Goal: Transaction & Acquisition: Purchase product/service

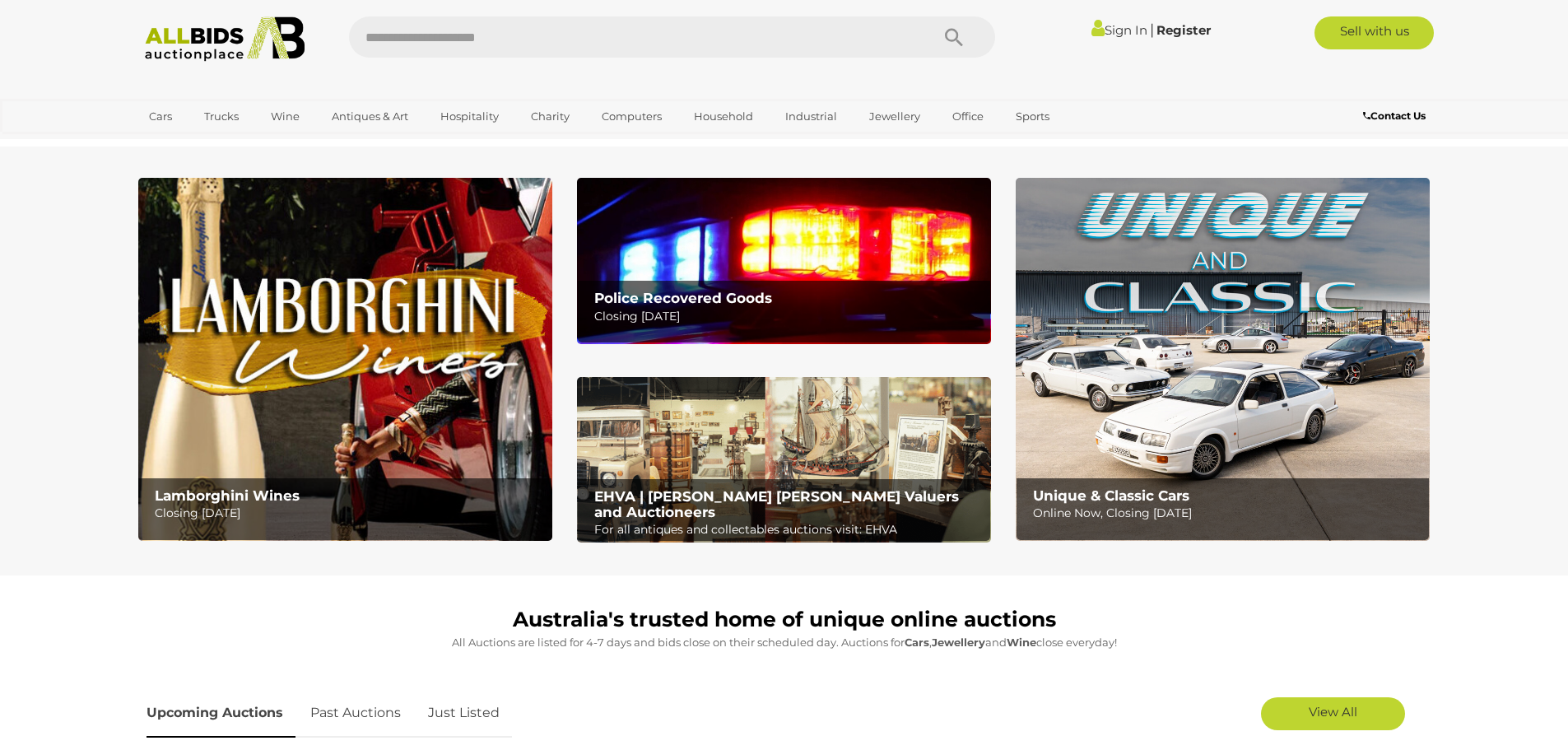
click at [746, 250] on img at bounding box center [784, 261] width 414 height 165
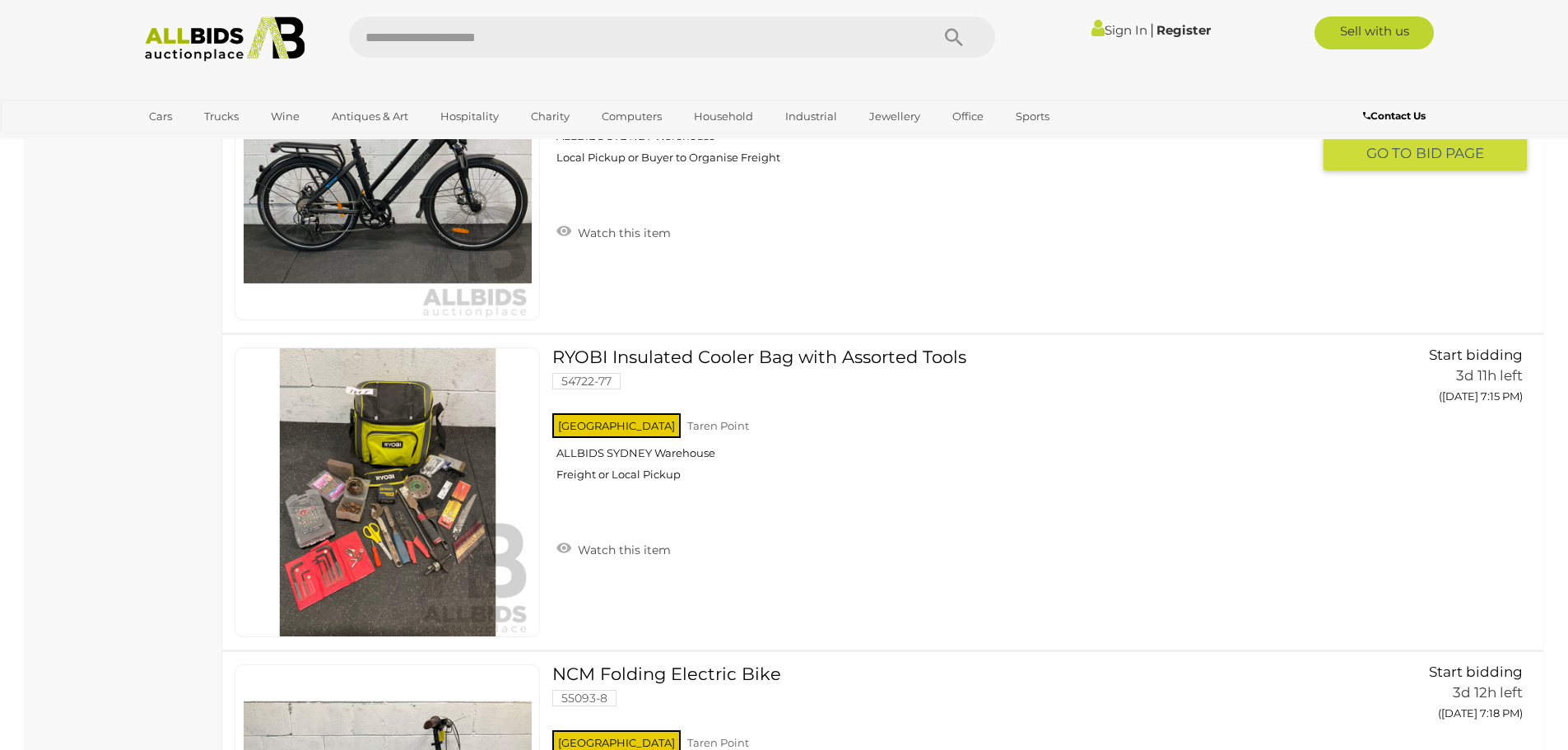
scroll to position [1482, 0]
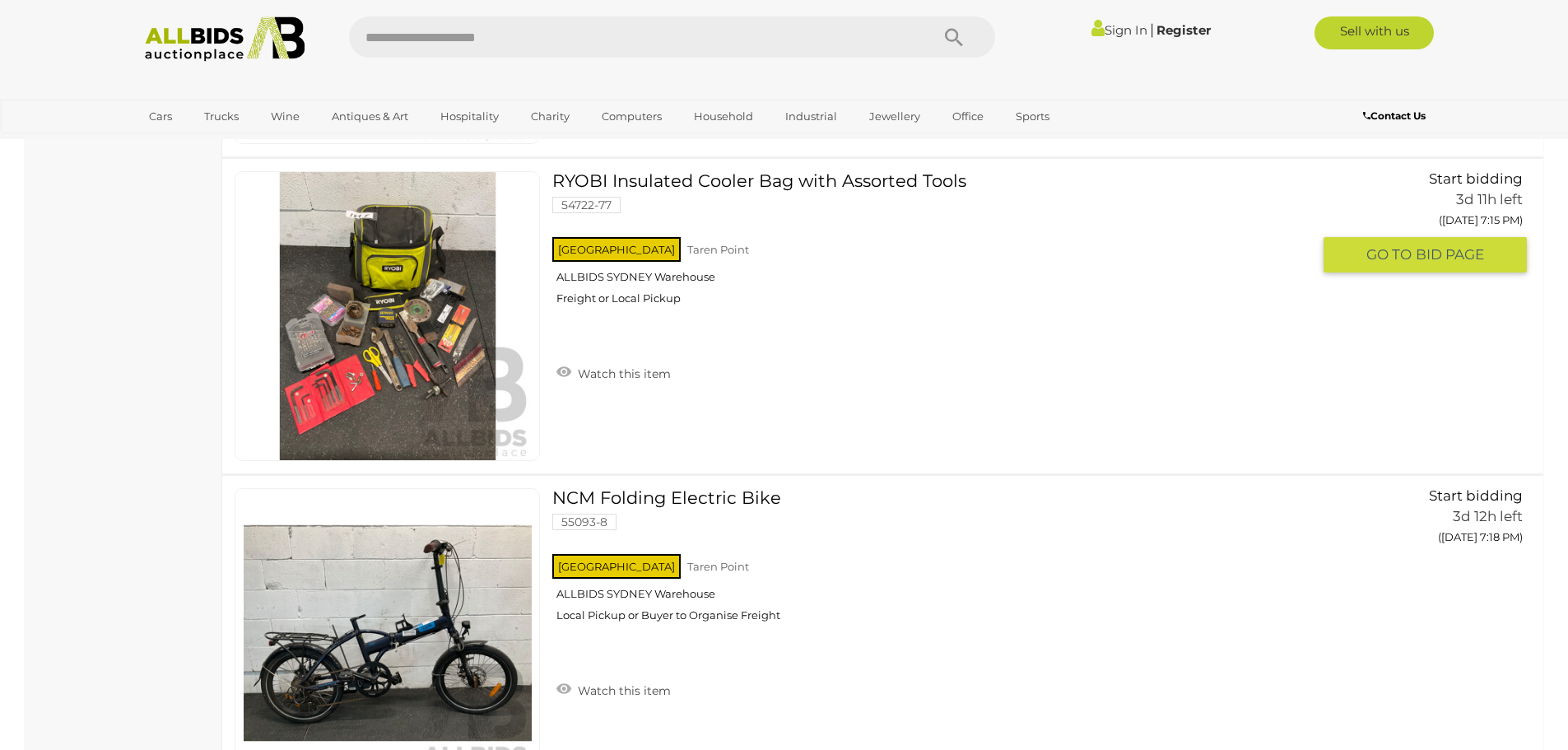
click at [419, 357] on img at bounding box center [388, 316] width 288 height 288
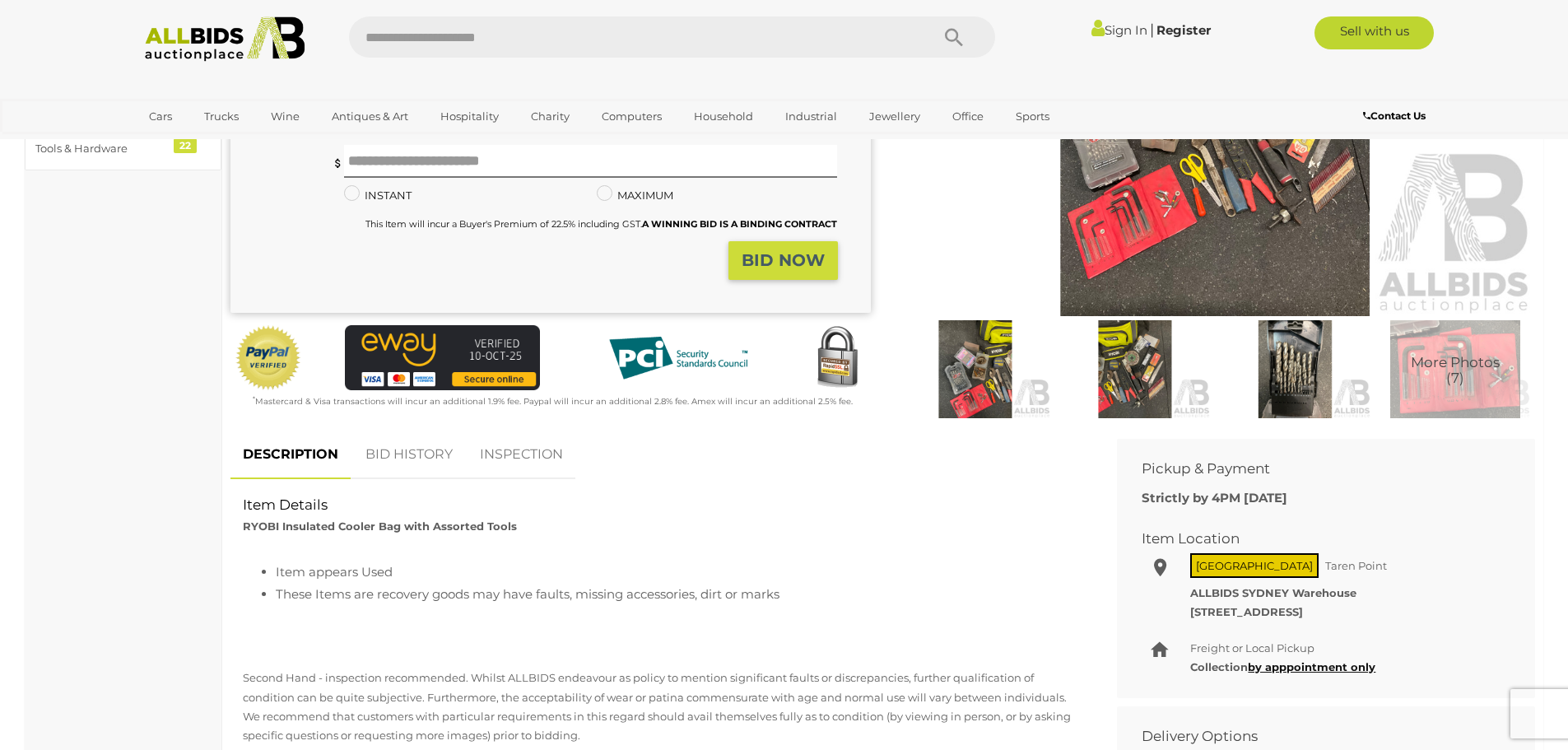
scroll to position [329, 0]
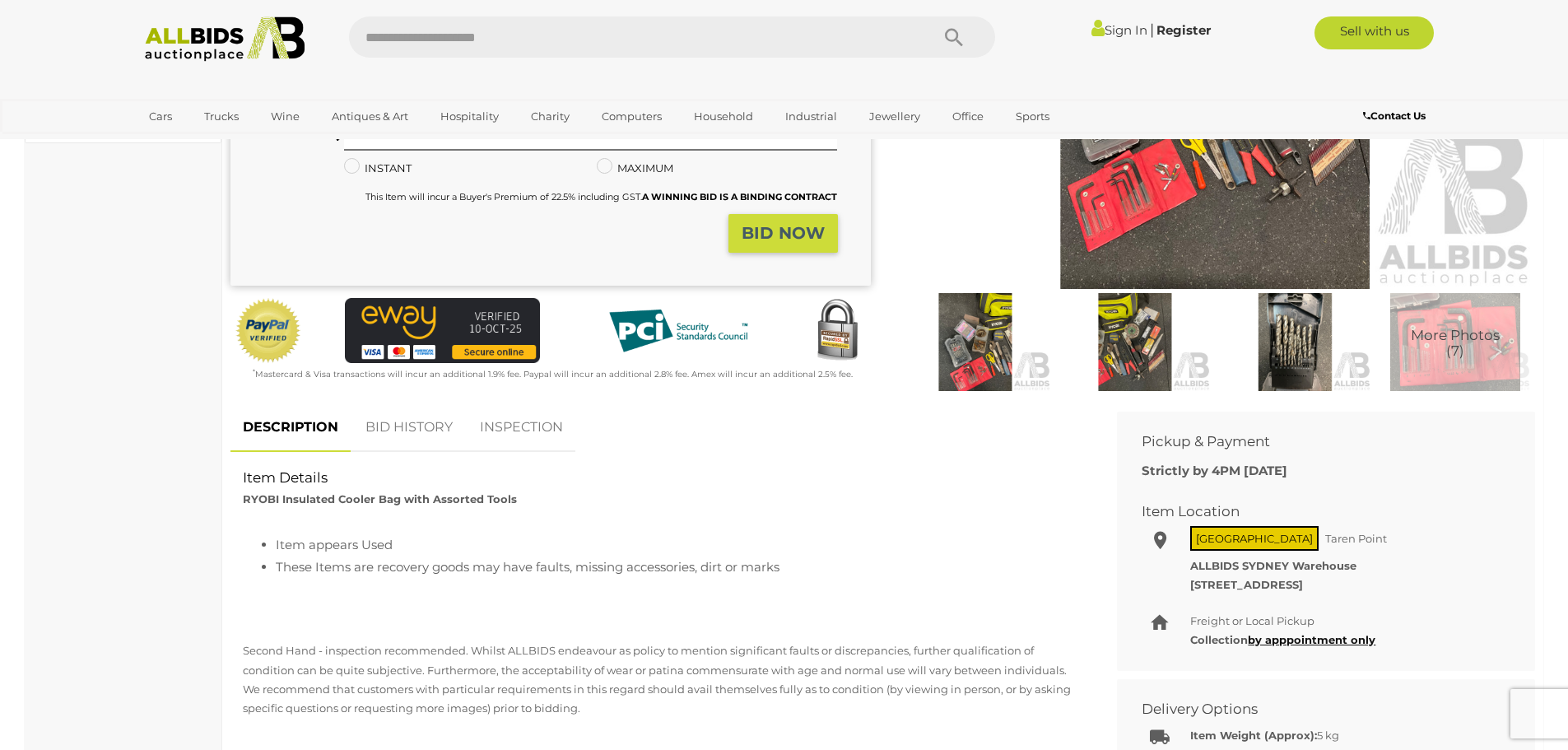
click at [1193, 232] on img at bounding box center [1215, 83] width 641 height 413
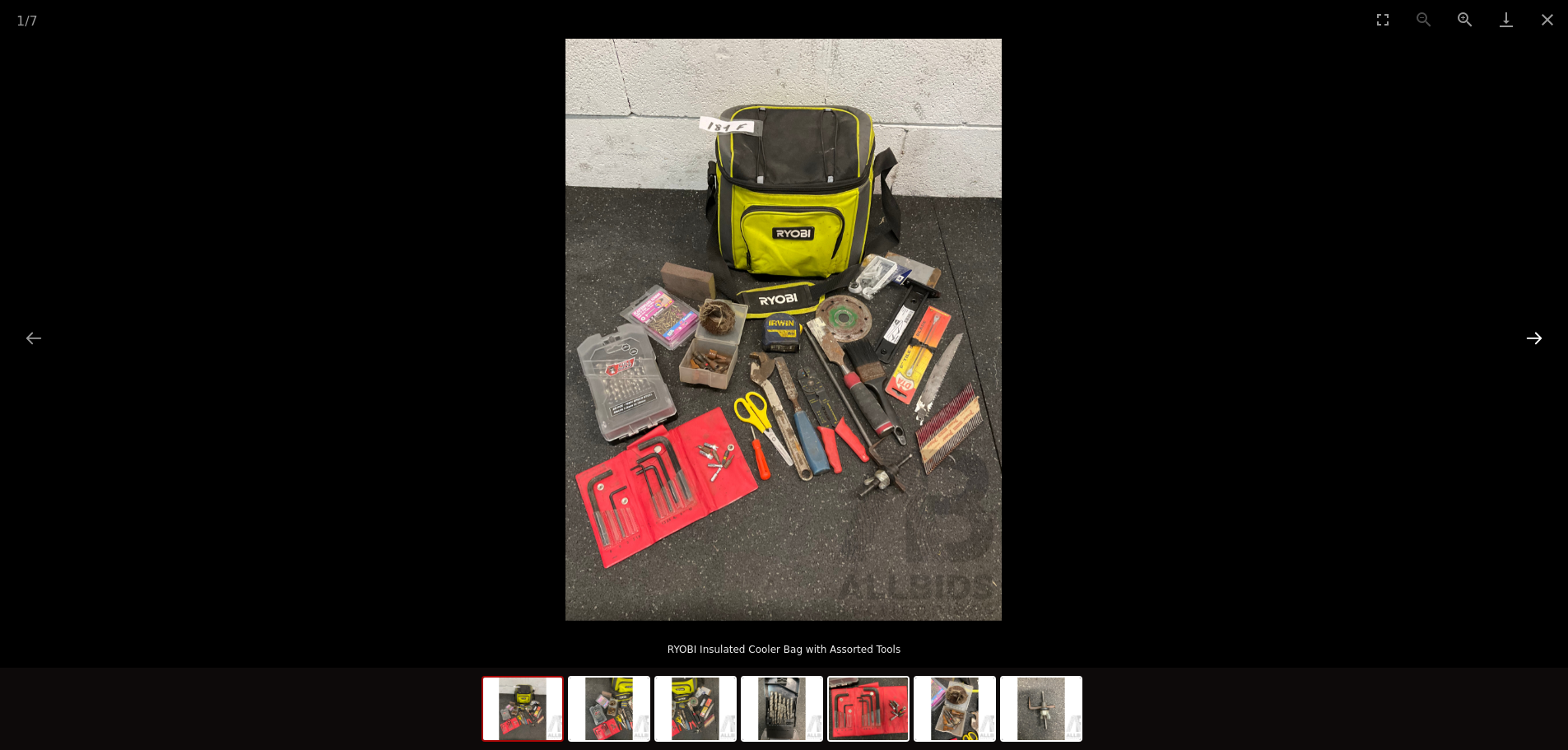
click at [1540, 332] on button "Next slide" at bounding box center [1534, 337] width 34 height 32
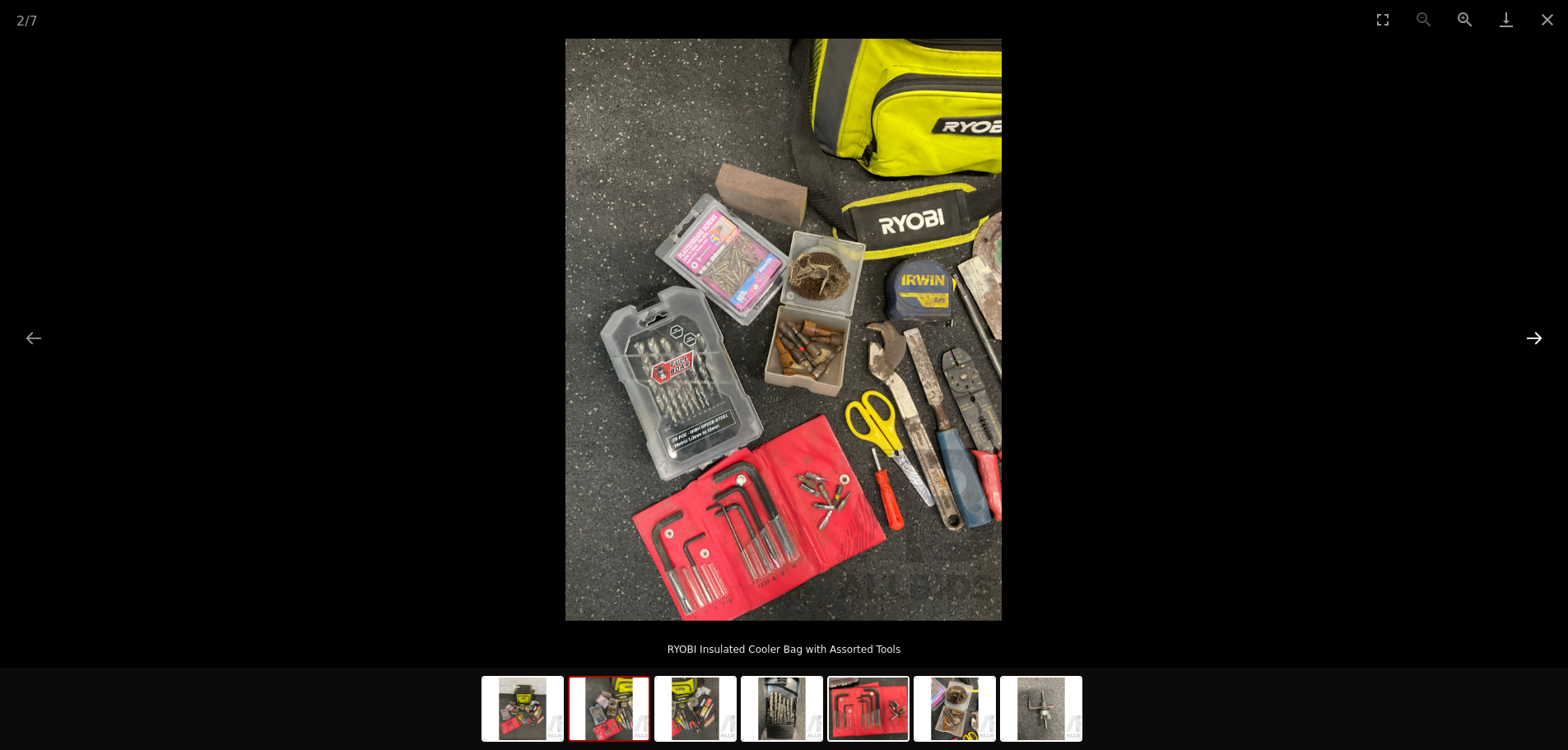
click at [1540, 332] on button "Next slide" at bounding box center [1534, 337] width 34 height 32
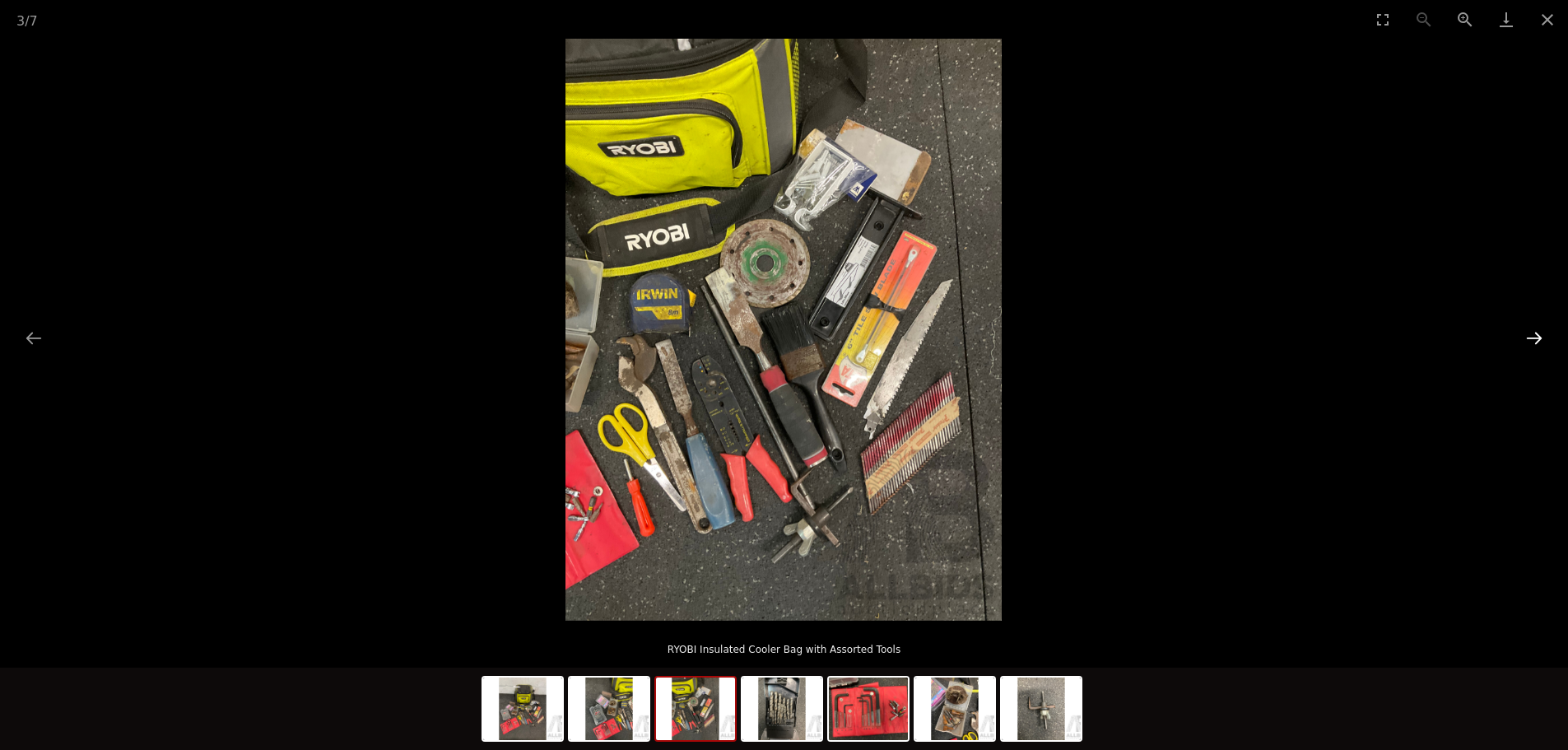
click at [1540, 332] on button "Next slide" at bounding box center [1534, 337] width 34 height 32
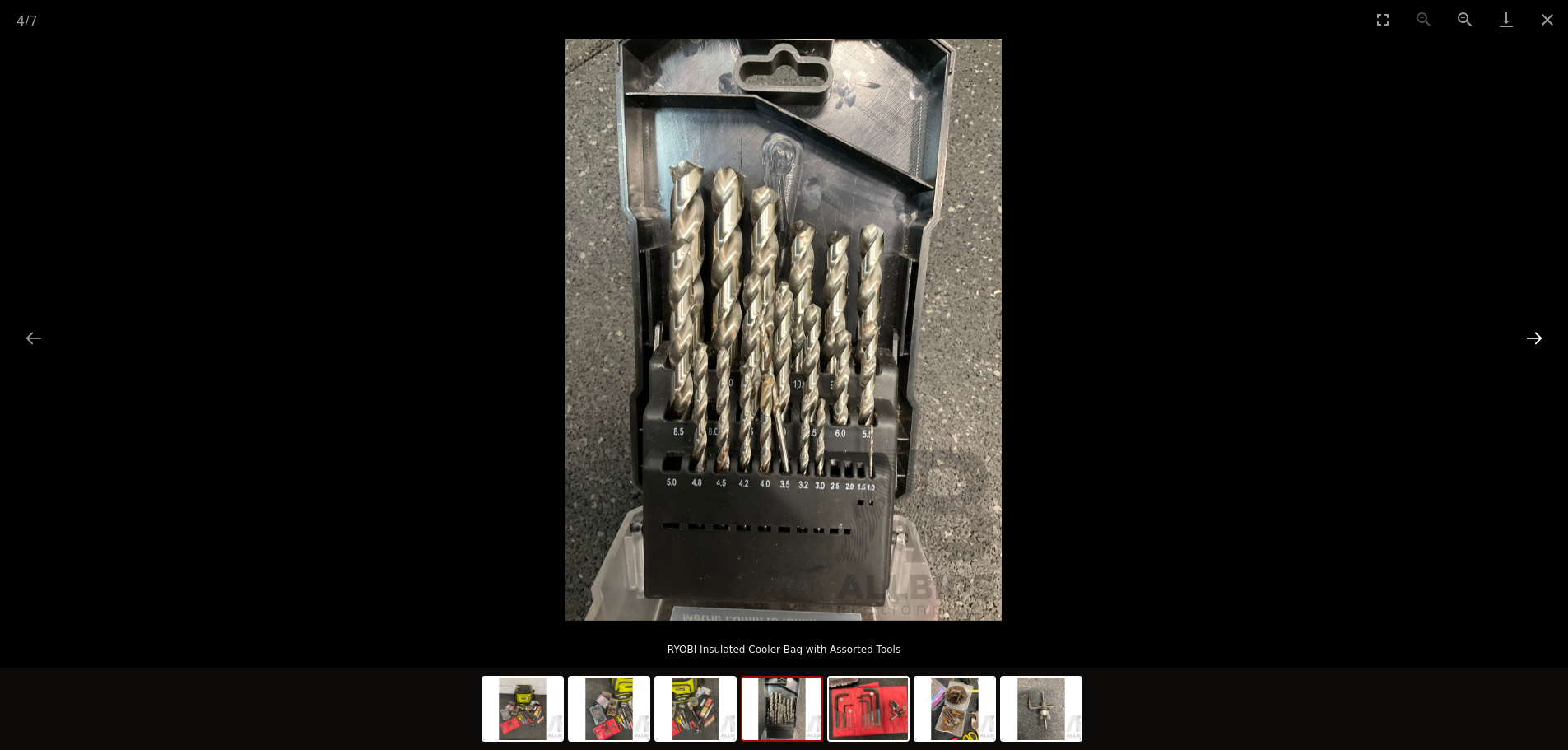
click at [1540, 332] on button "Next slide" at bounding box center [1534, 337] width 34 height 32
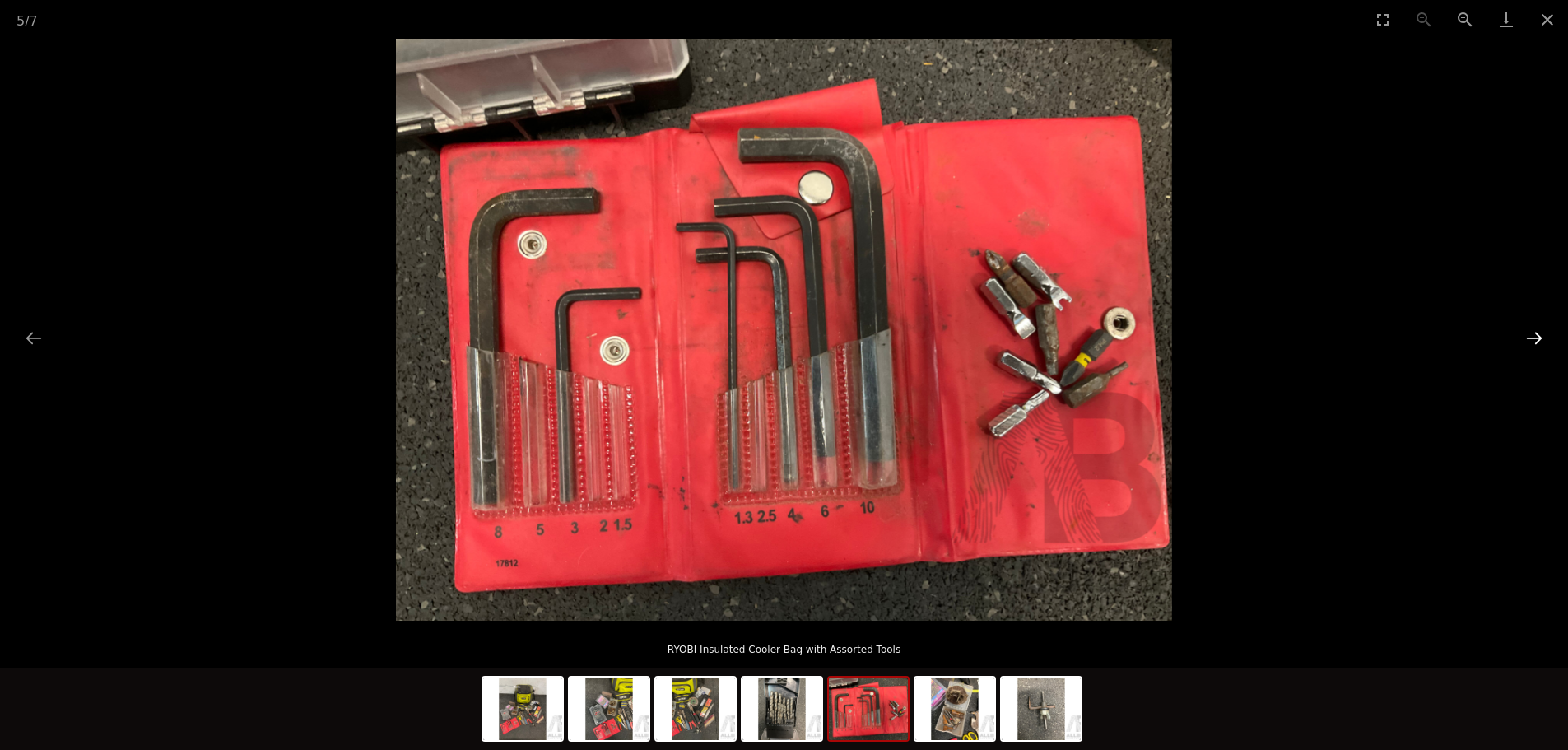
click at [1540, 332] on button "Next slide" at bounding box center [1534, 337] width 34 height 32
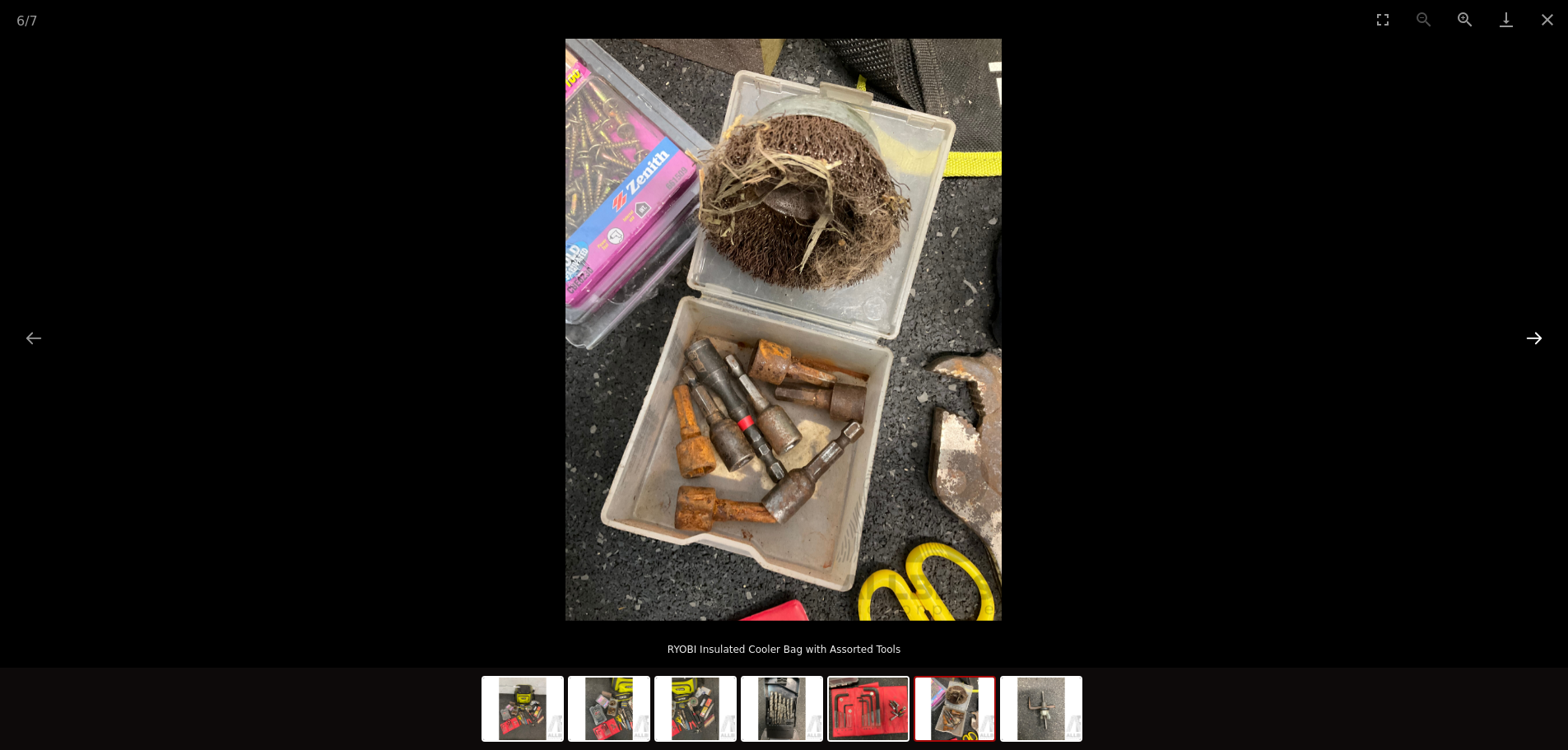
click at [1540, 332] on button "Next slide" at bounding box center [1534, 337] width 34 height 32
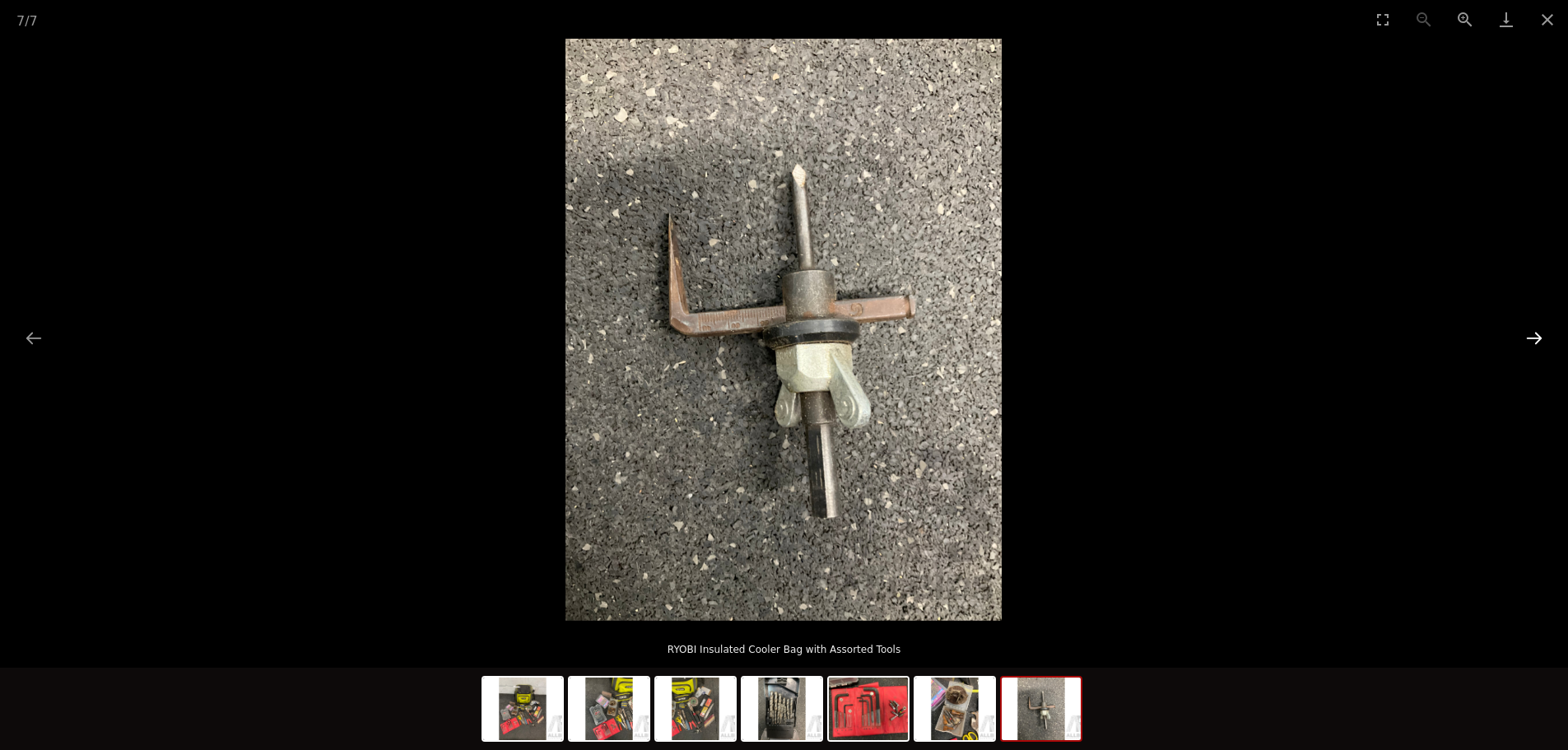
click at [1540, 332] on button "Next slide" at bounding box center [1534, 337] width 34 height 32
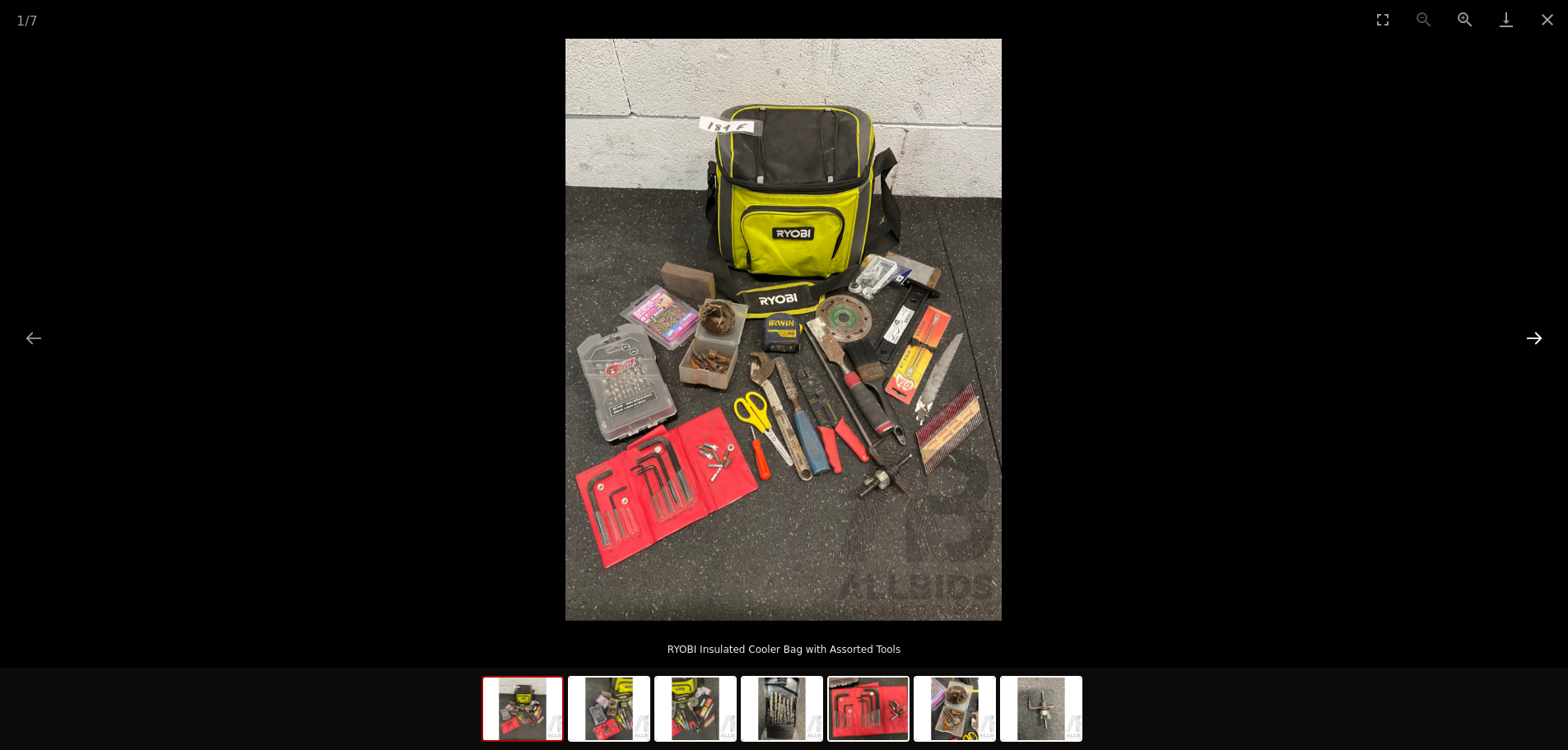
click at [1540, 332] on button "Next slide" at bounding box center [1534, 337] width 34 height 32
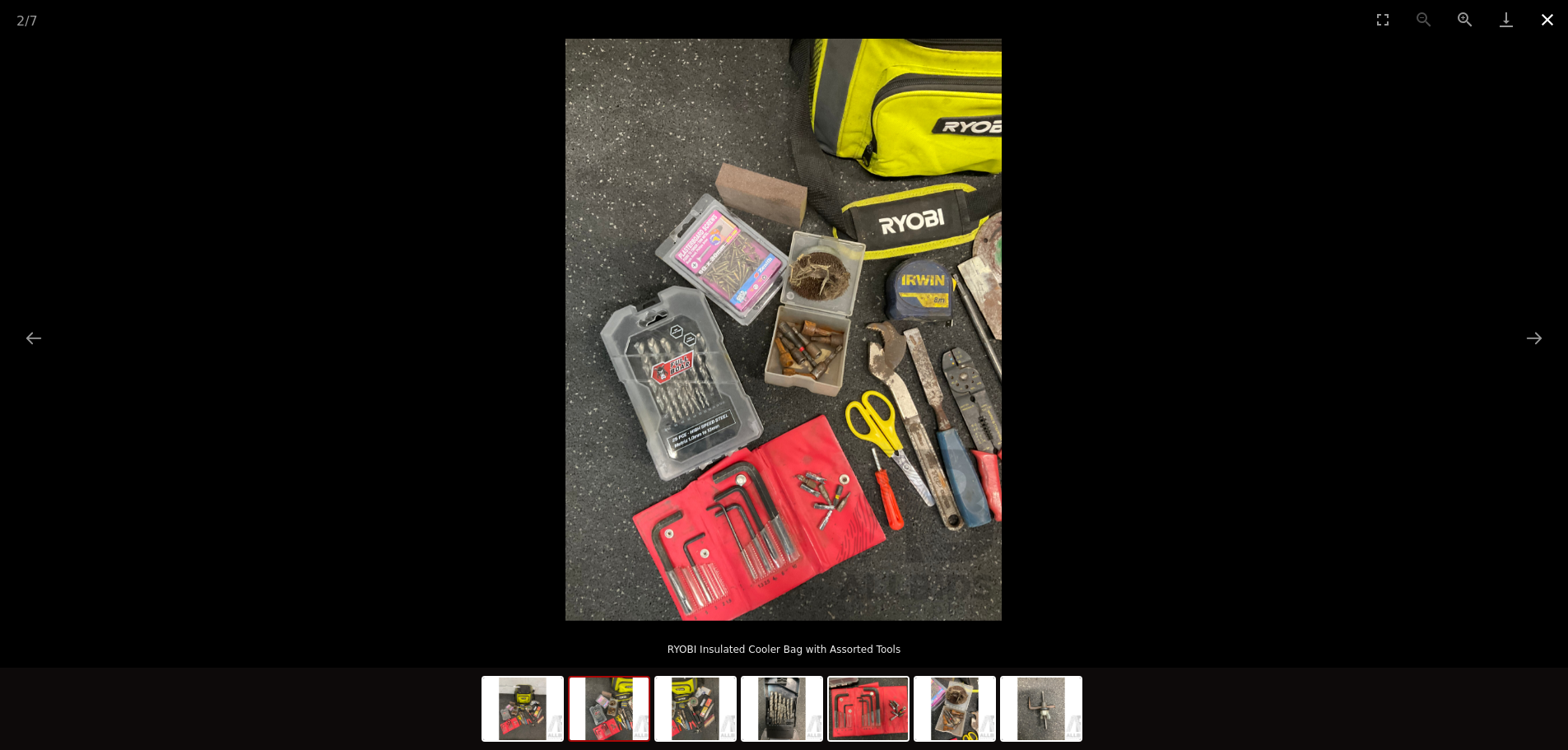
click at [1560, 31] on button "Close gallery" at bounding box center [1547, 19] width 41 height 38
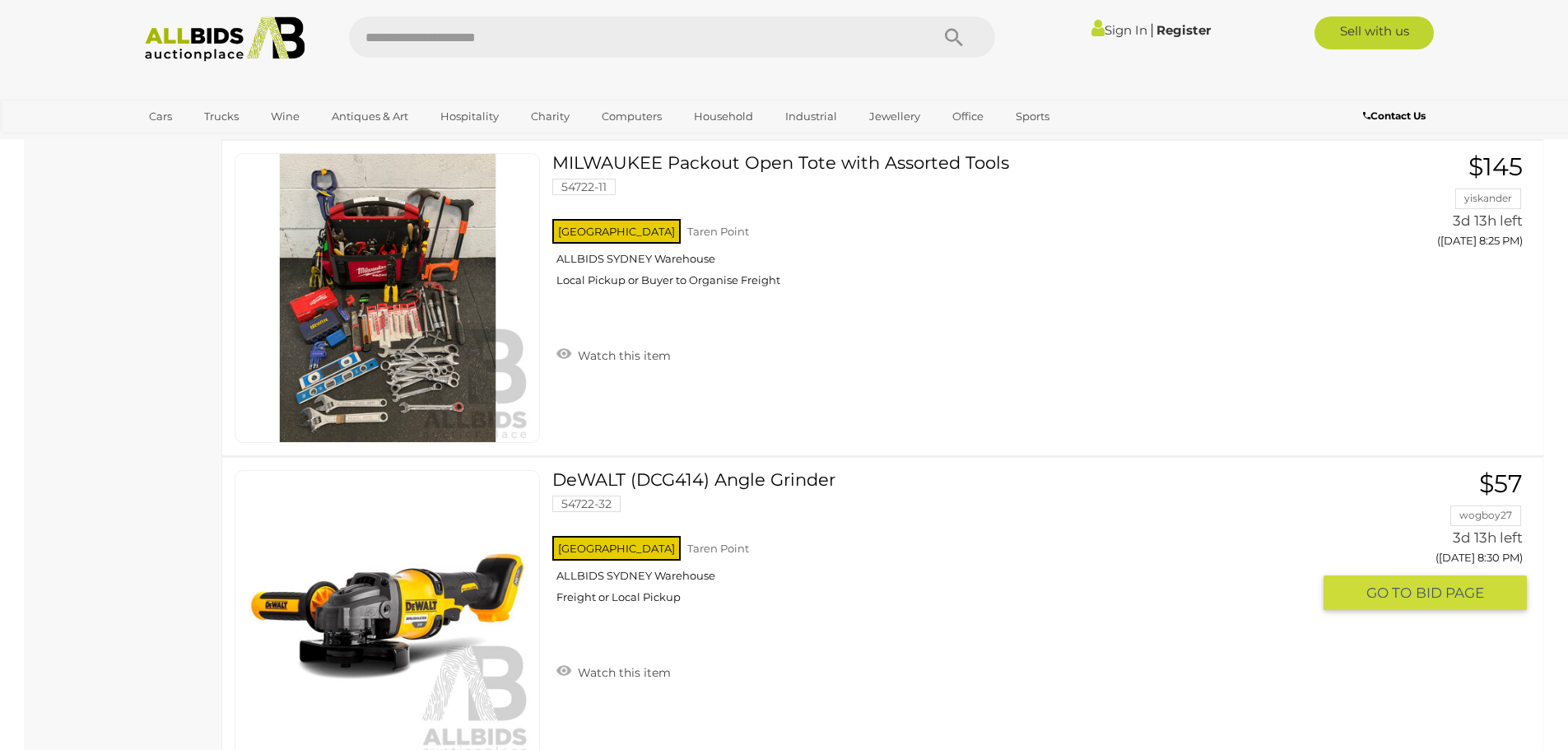
scroll to position [6244, 0]
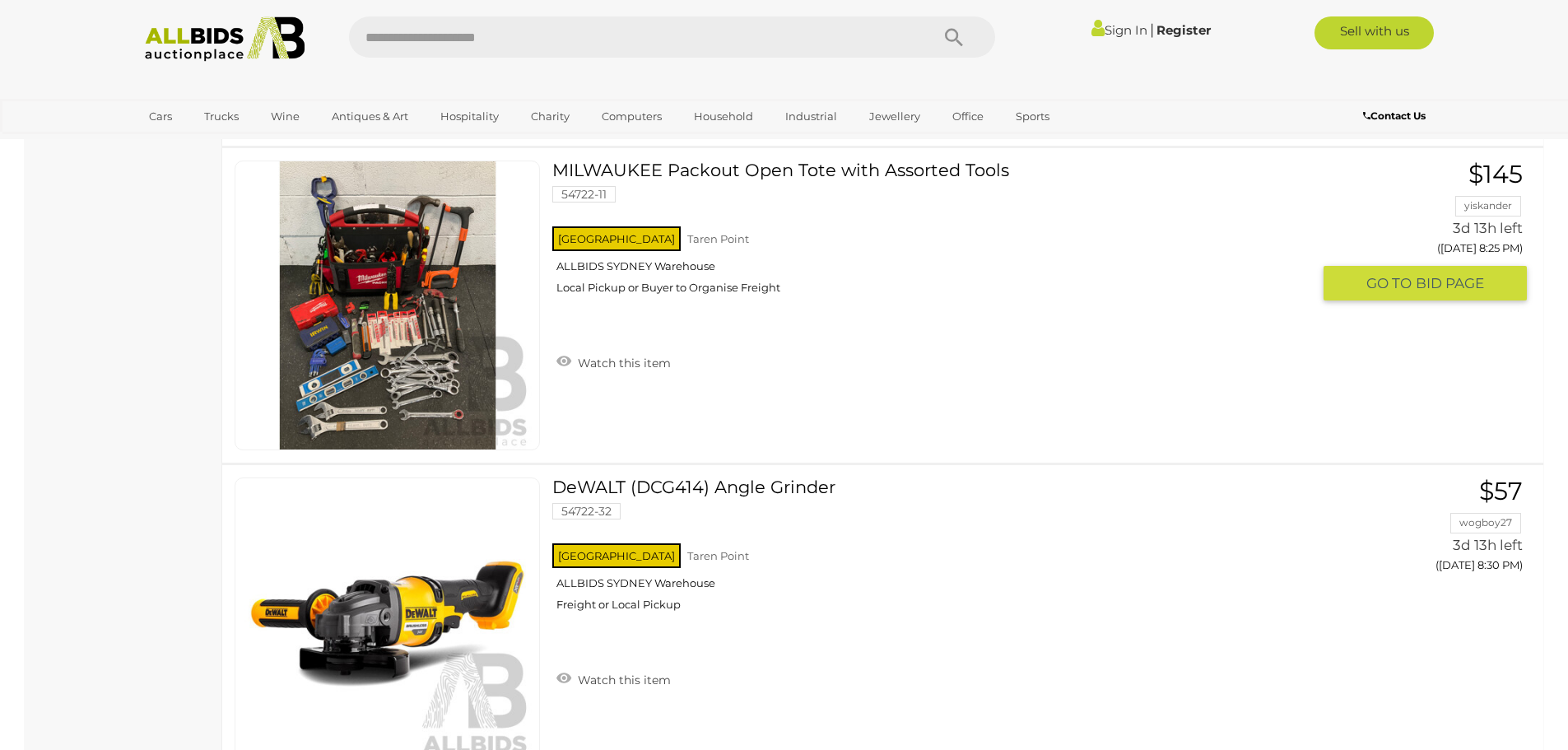
click at [393, 349] on img at bounding box center [388, 305] width 288 height 288
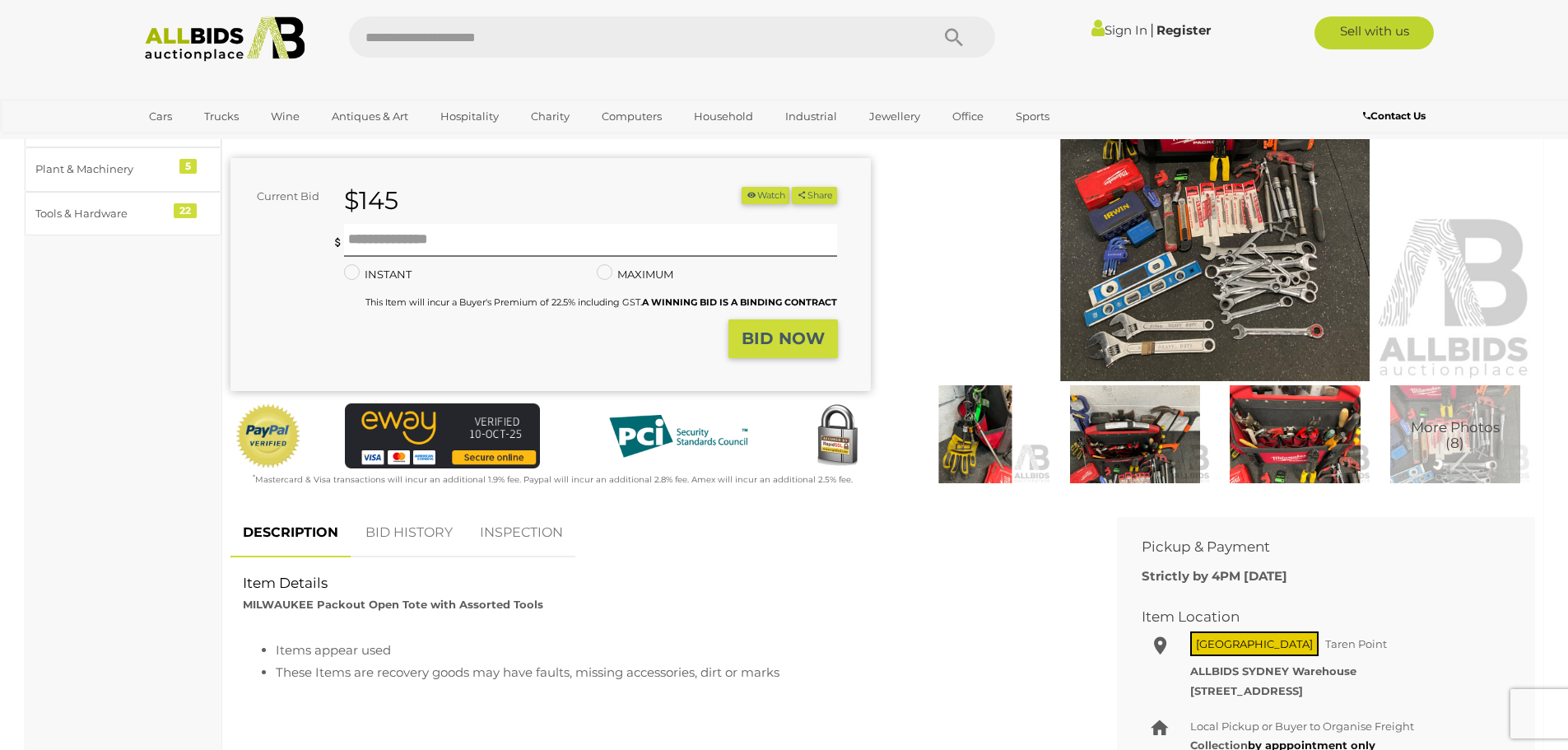
scroll to position [247, 0]
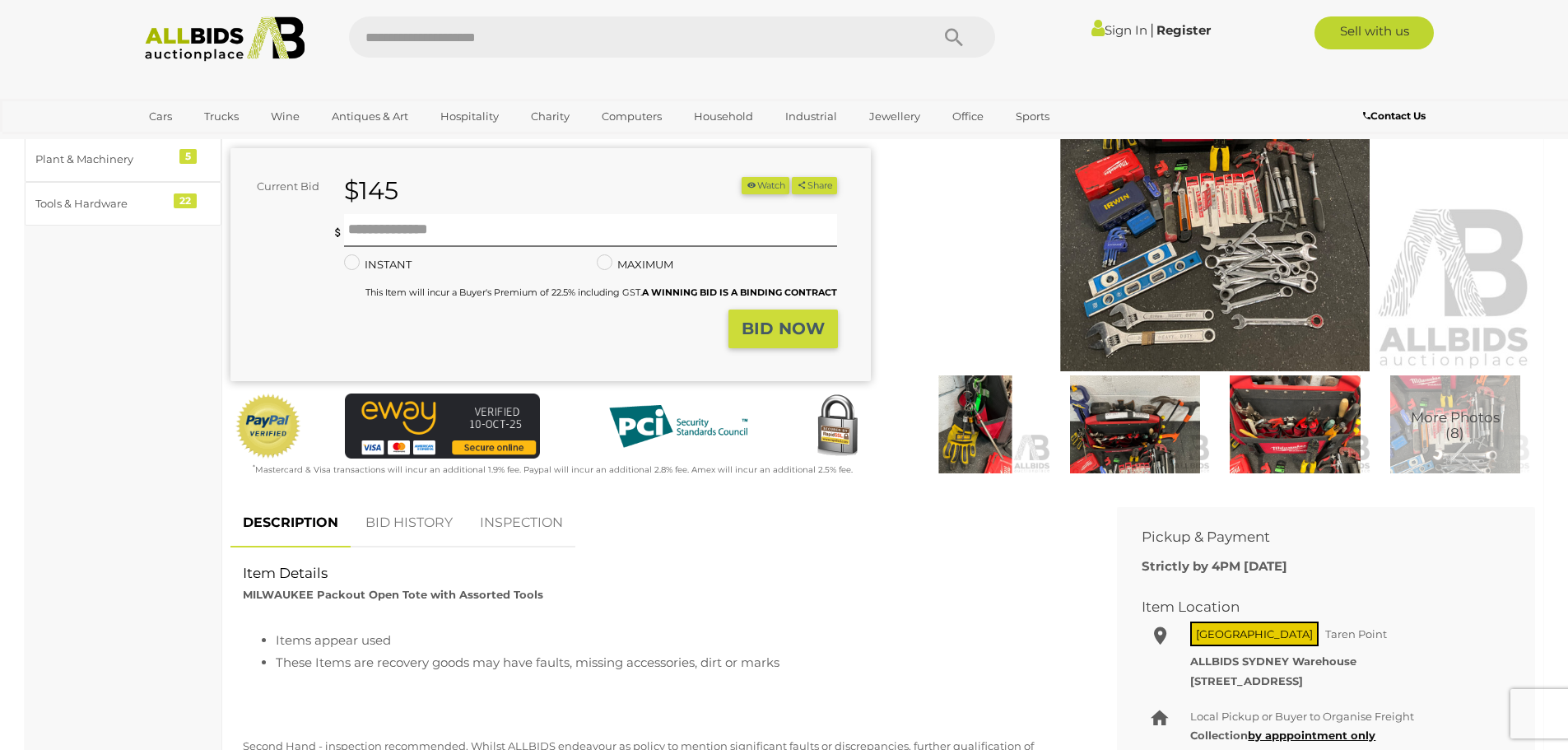
click at [1304, 236] on img at bounding box center [1215, 165] width 641 height 413
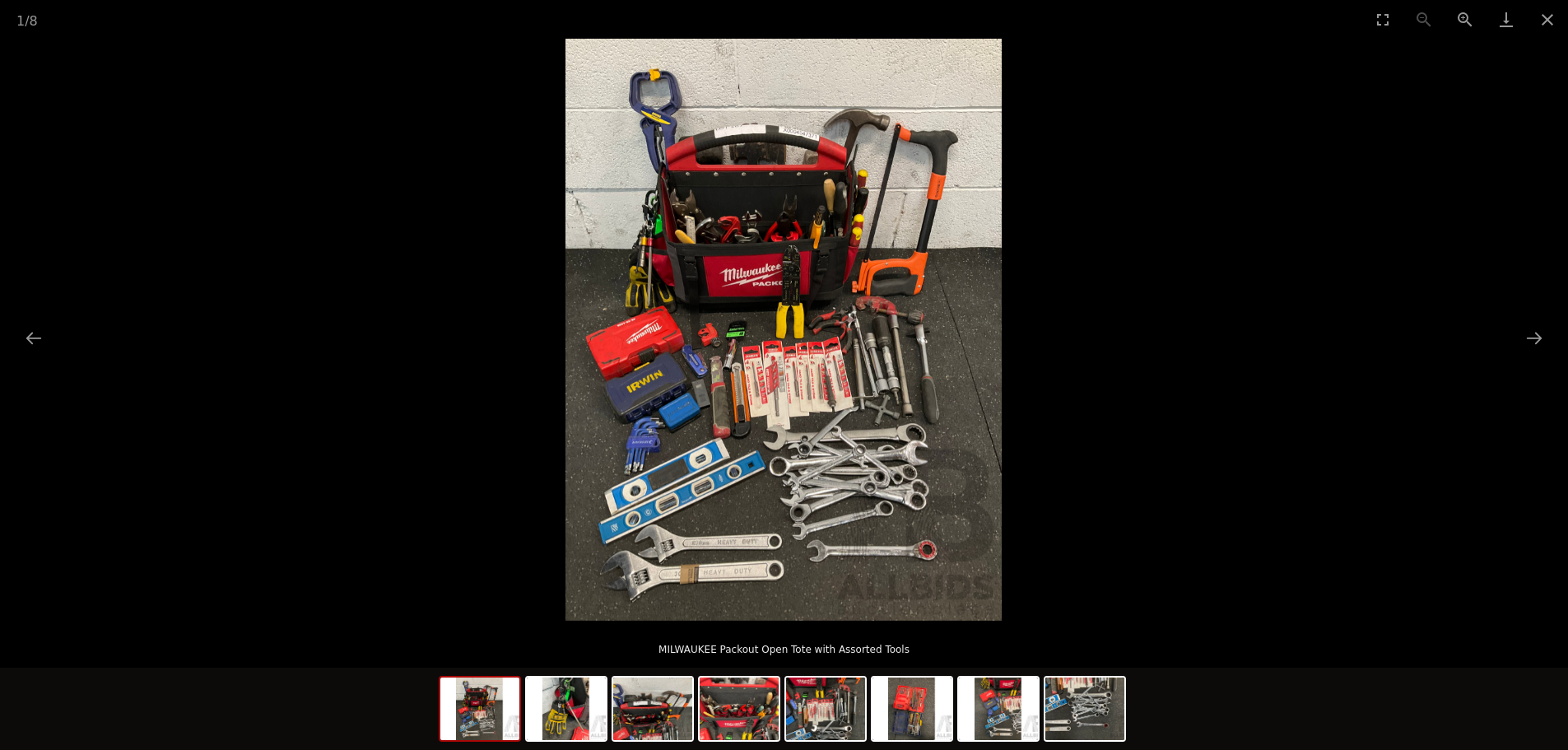
click at [701, 494] on img at bounding box center [784, 329] width 436 height 582
click at [687, 476] on img at bounding box center [784, 329] width 436 height 582
click at [687, 475] on img at bounding box center [784, 329] width 436 height 582
click at [1538, 336] on button "Next slide" at bounding box center [1534, 337] width 34 height 32
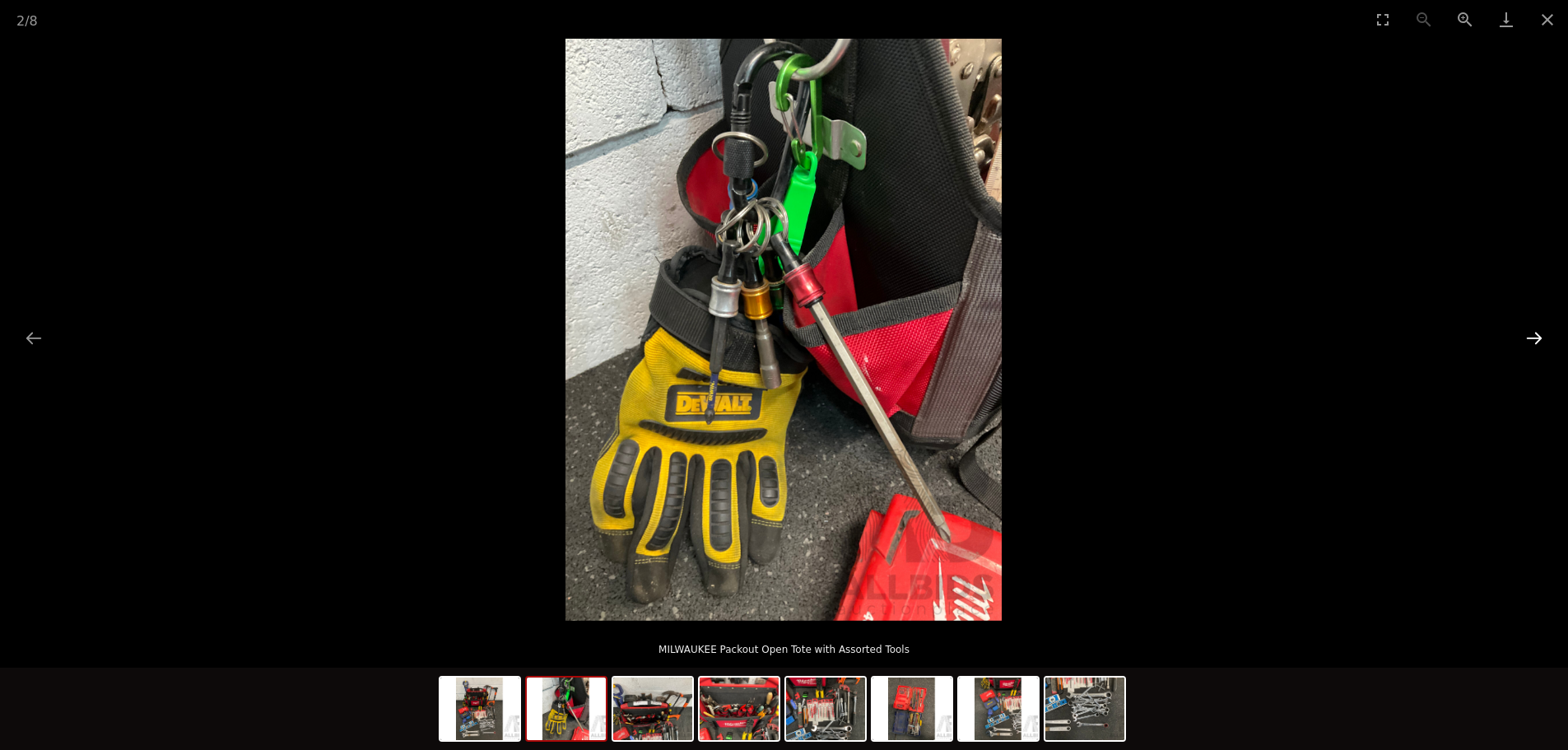
click at [1538, 336] on button "Next slide" at bounding box center [1534, 337] width 34 height 32
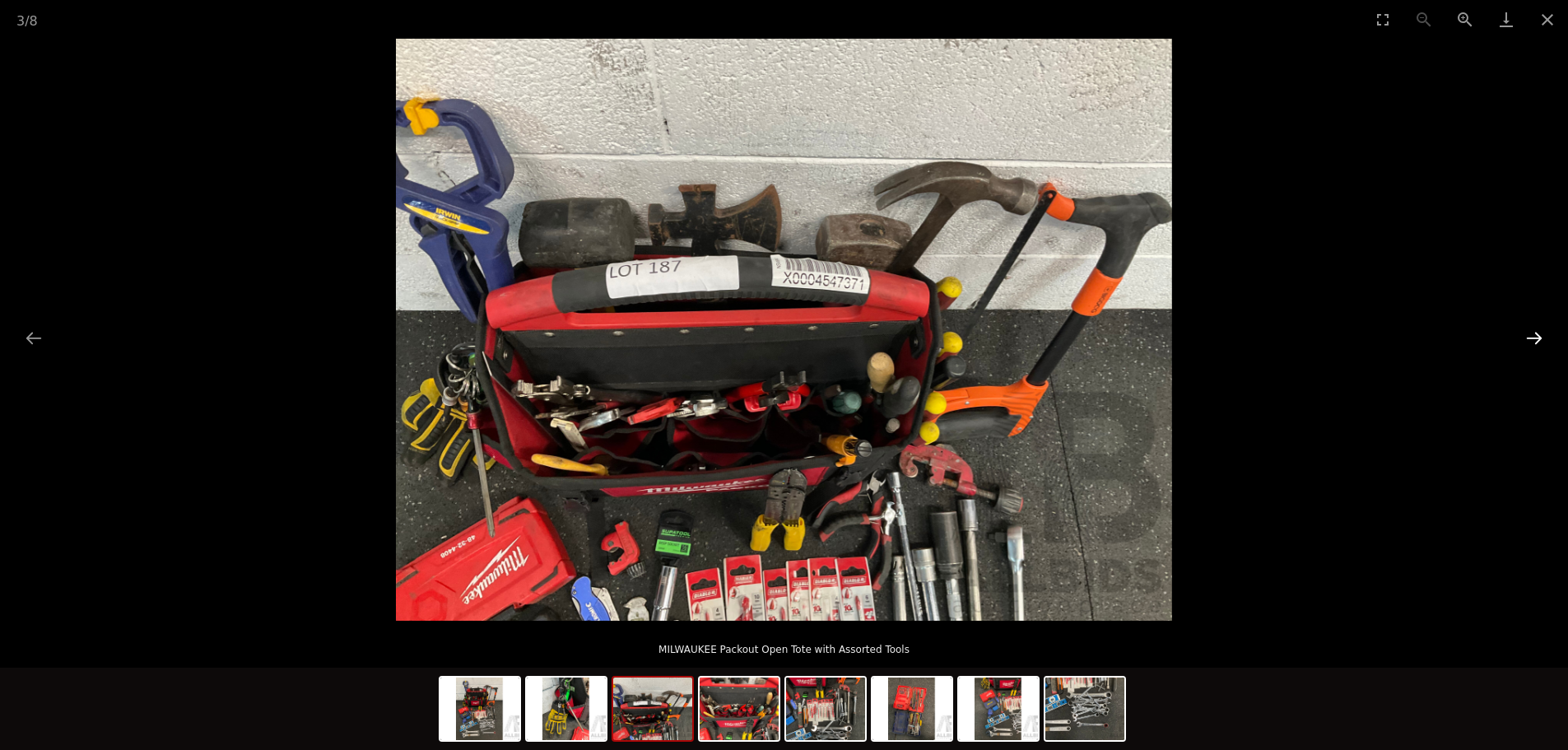
click at [1538, 336] on button "Next slide" at bounding box center [1534, 337] width 34 height 32
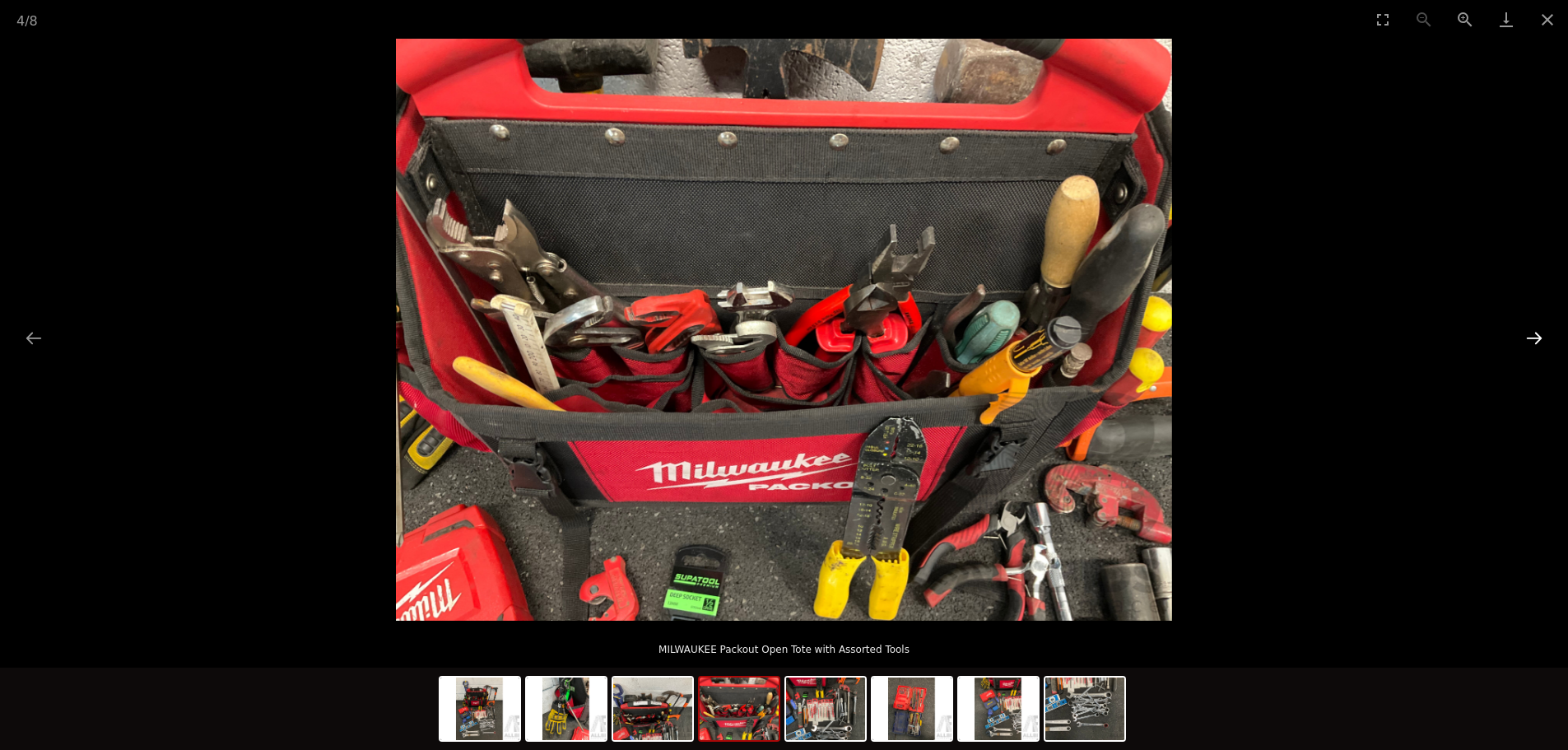
click at [1538, 336] on button "Next slide" at bounding box center [1534, 337] width 34 height 32
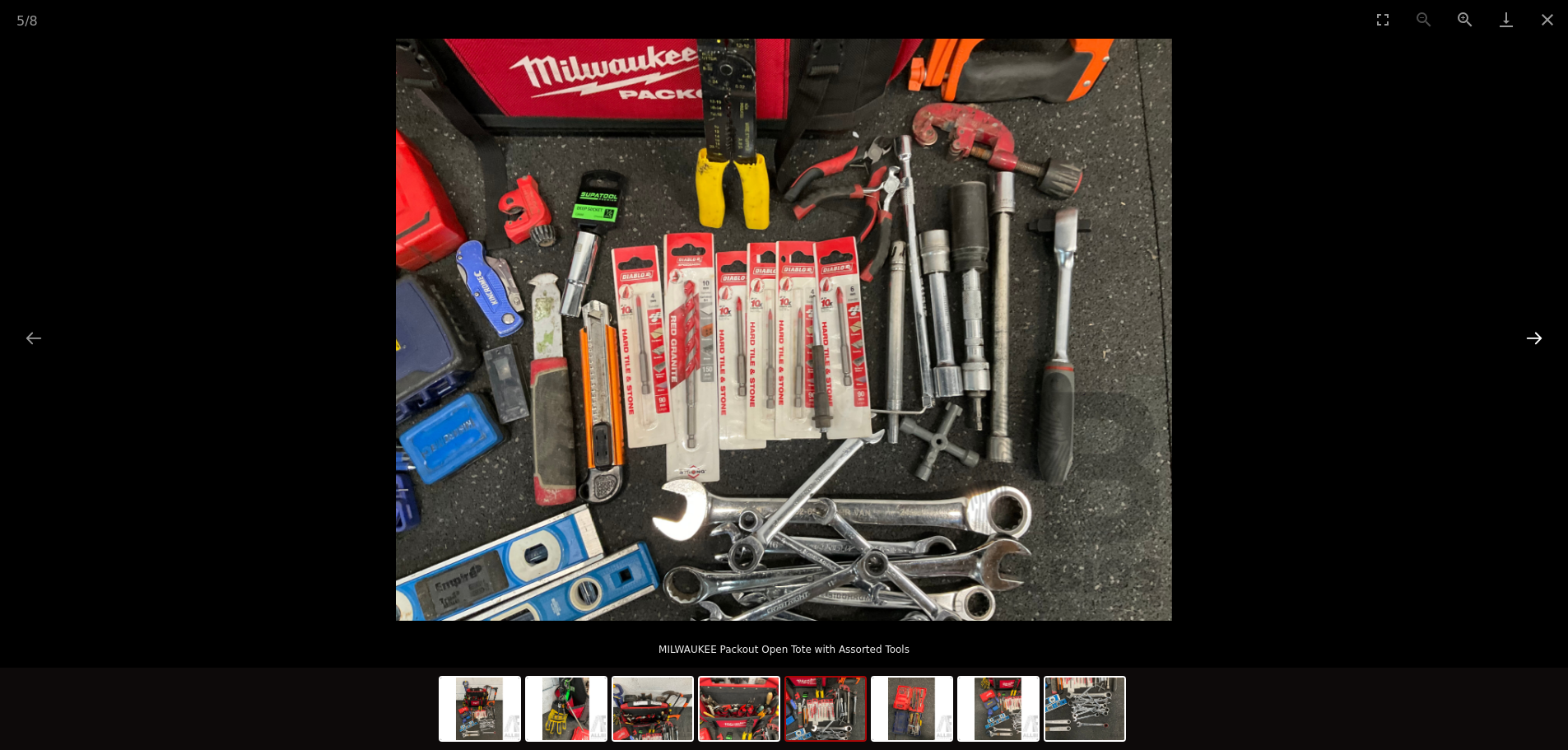
click at [1538, 336] on button "Next slide" at bounding box center [1534, 337] width 34 height 32
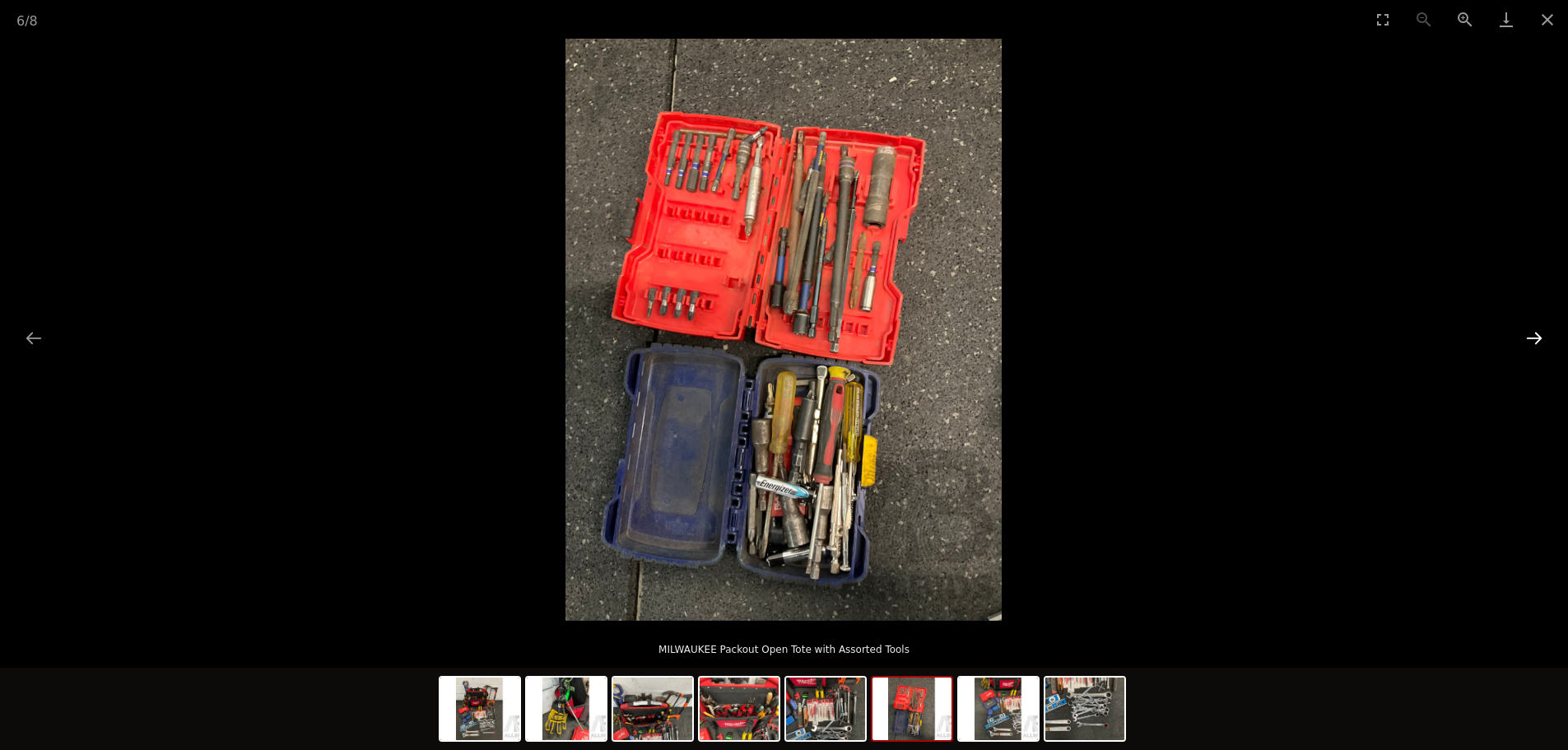
click at [1538, 336] on button "Next slide" at bounding box center [1534, 337] width 34 height 32
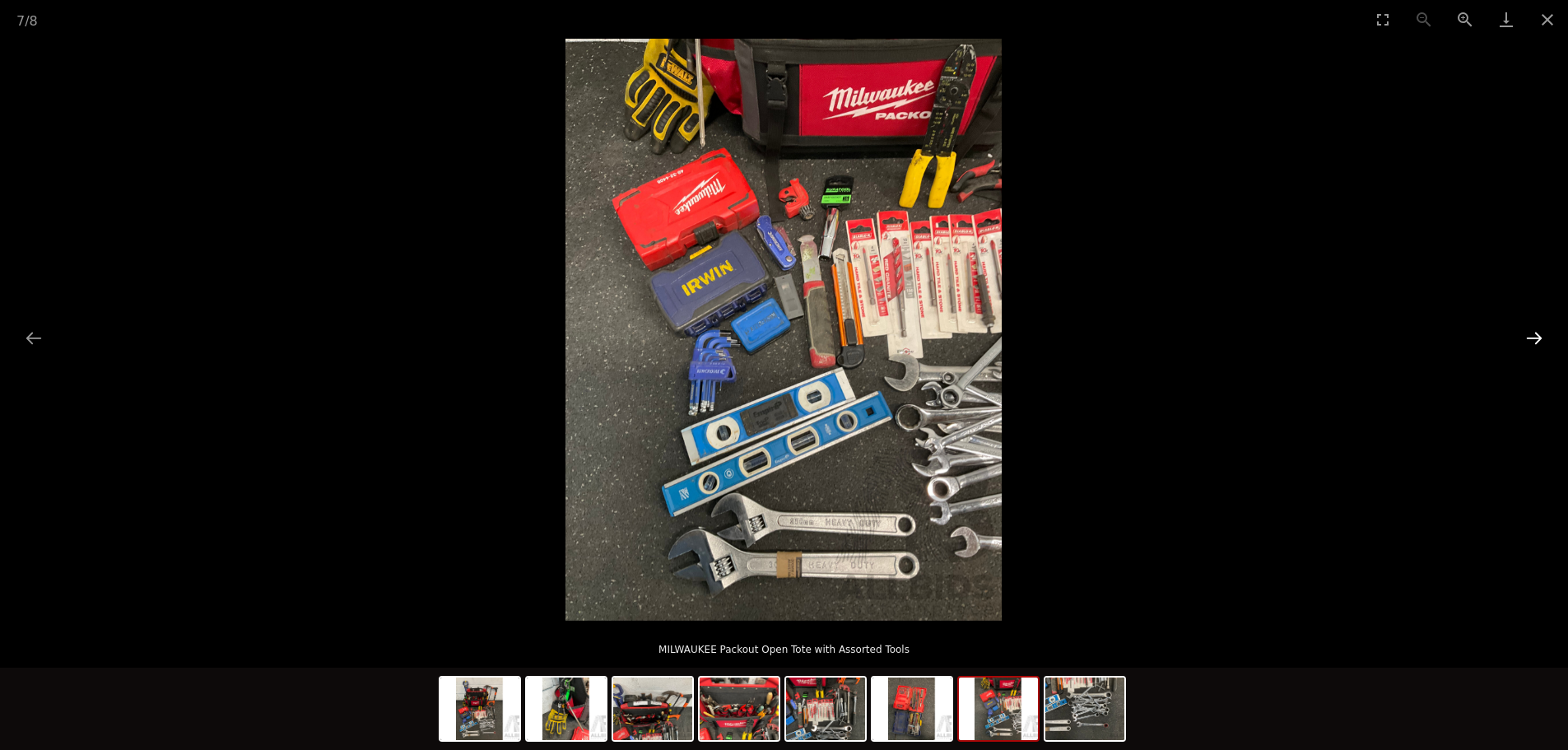
click at [1538, 336] on button "Next slide" at bounding box center [1534, 337] width 34 height 32
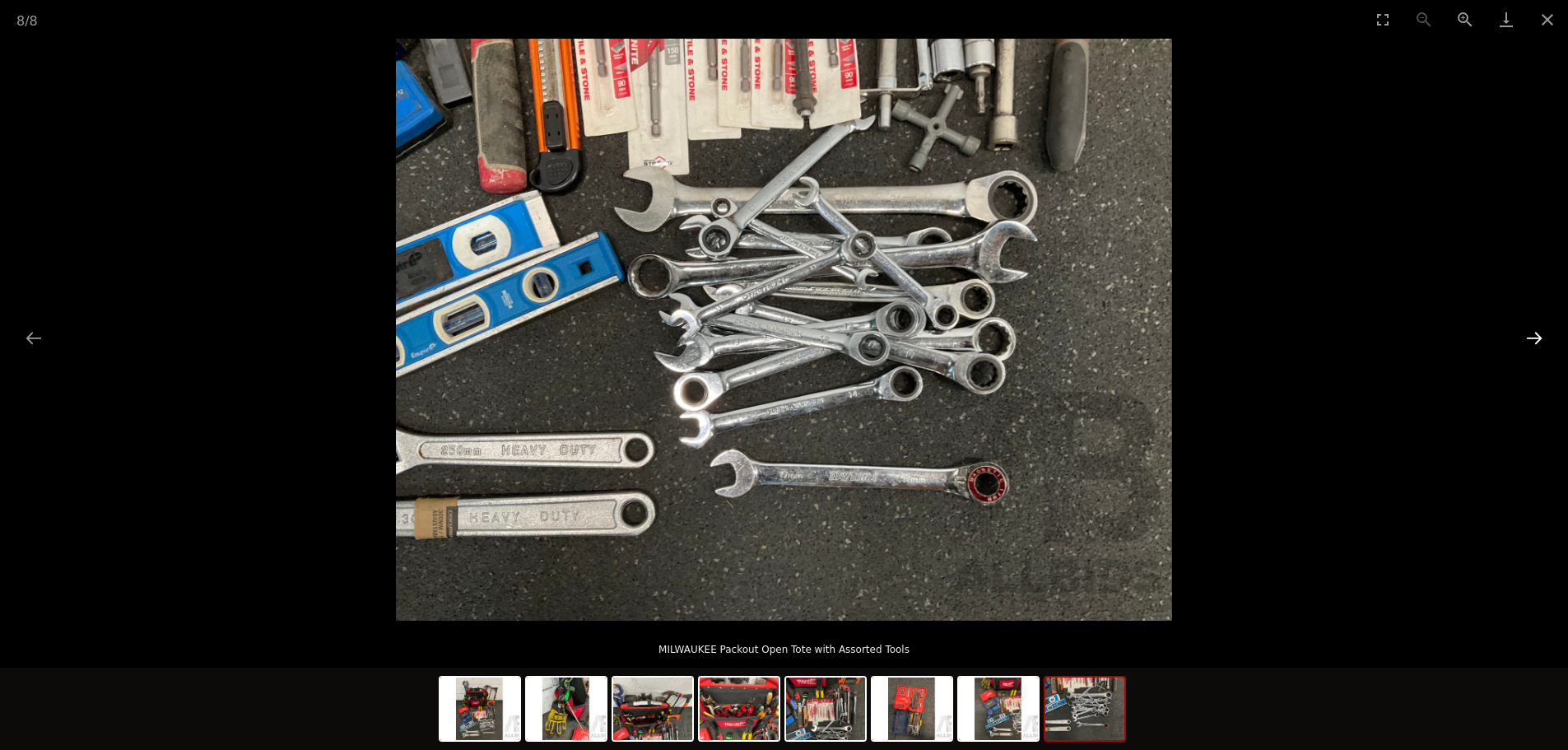
click at [1541, 338] on button "Next slide" at bounding box center [1534, 337] width 34 height 32
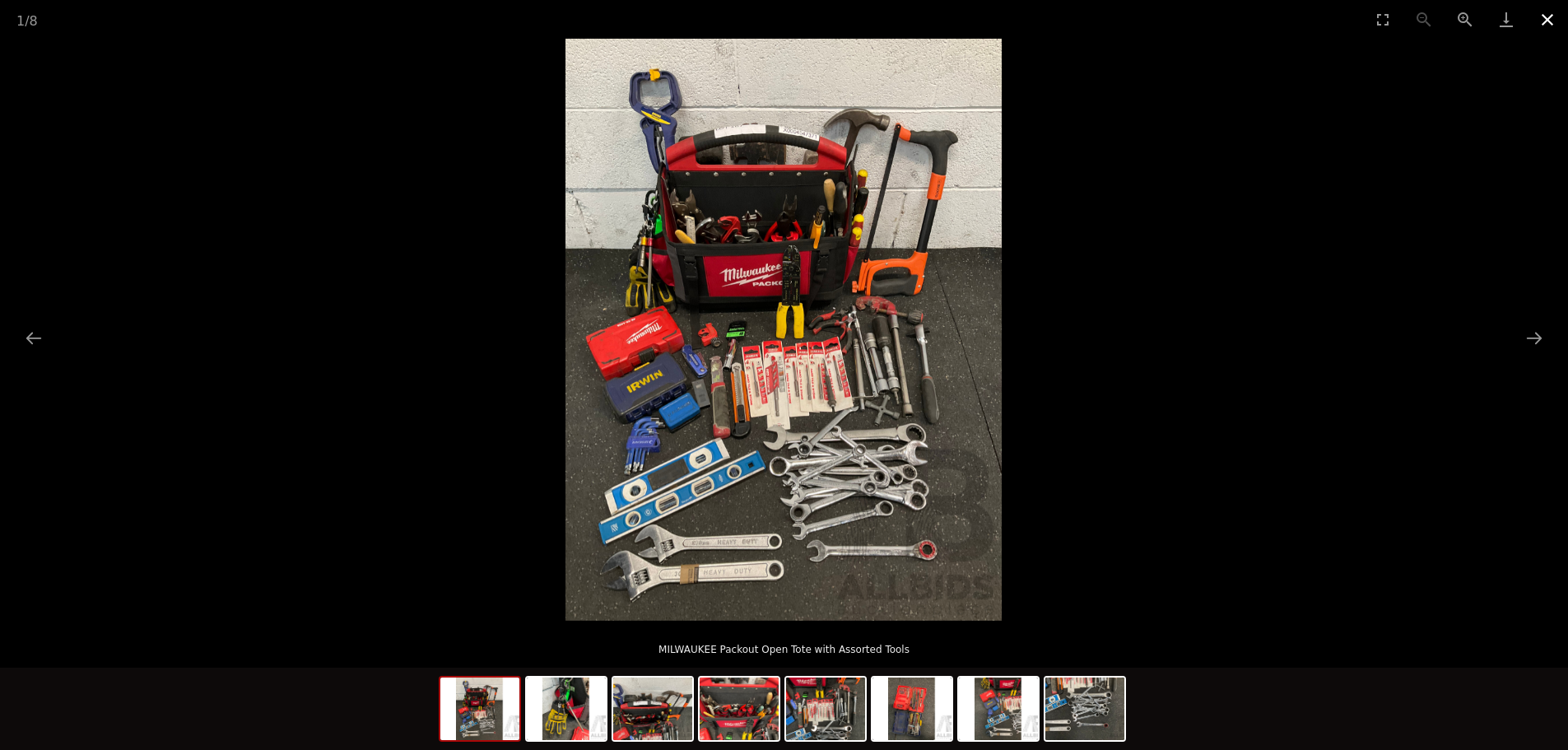
click at [1545, 18] on button "Close gallery" at bounding box center [1547, 19] width 41 height 38
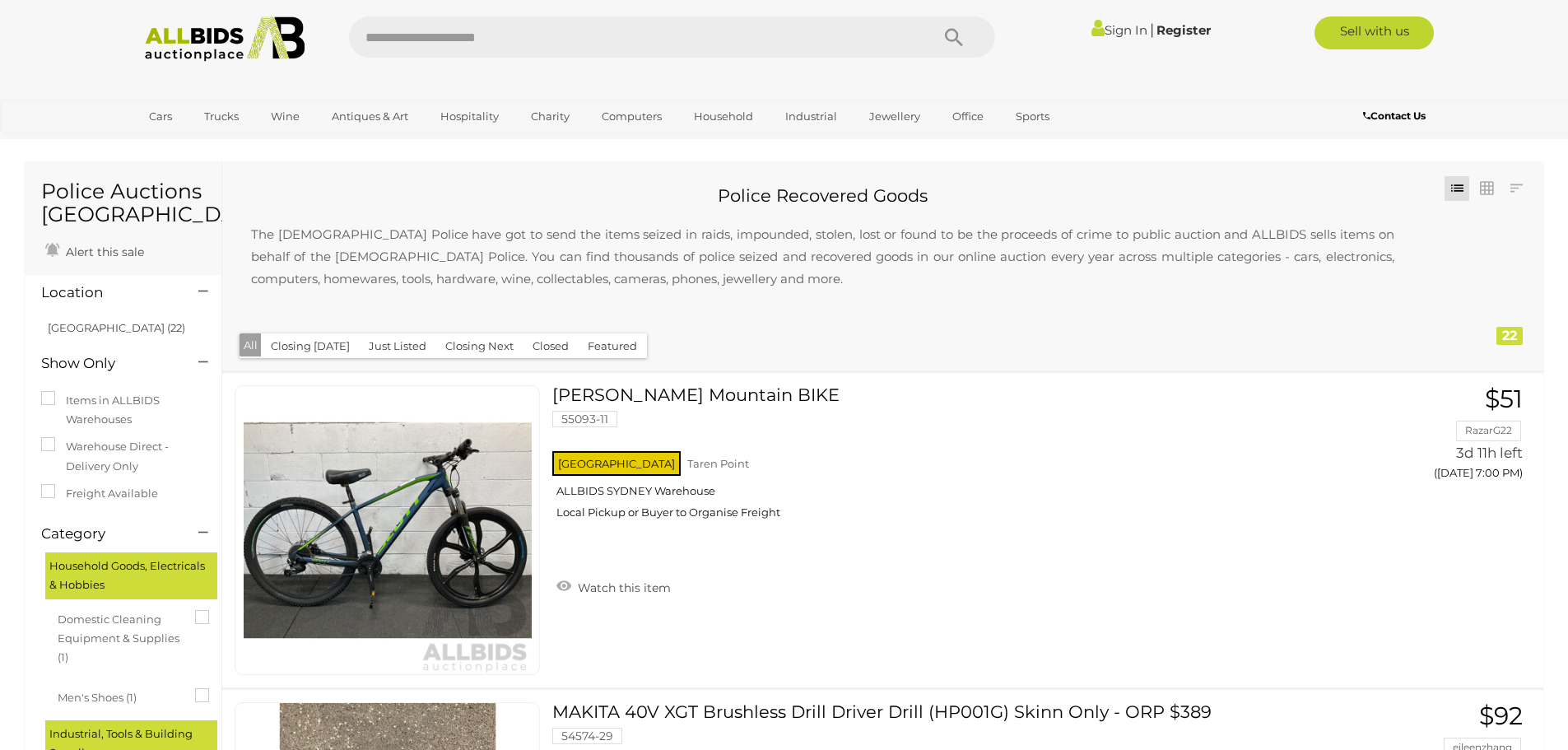
click at [185, 25] on img at bounding box center [226, 39] width 179 height 45
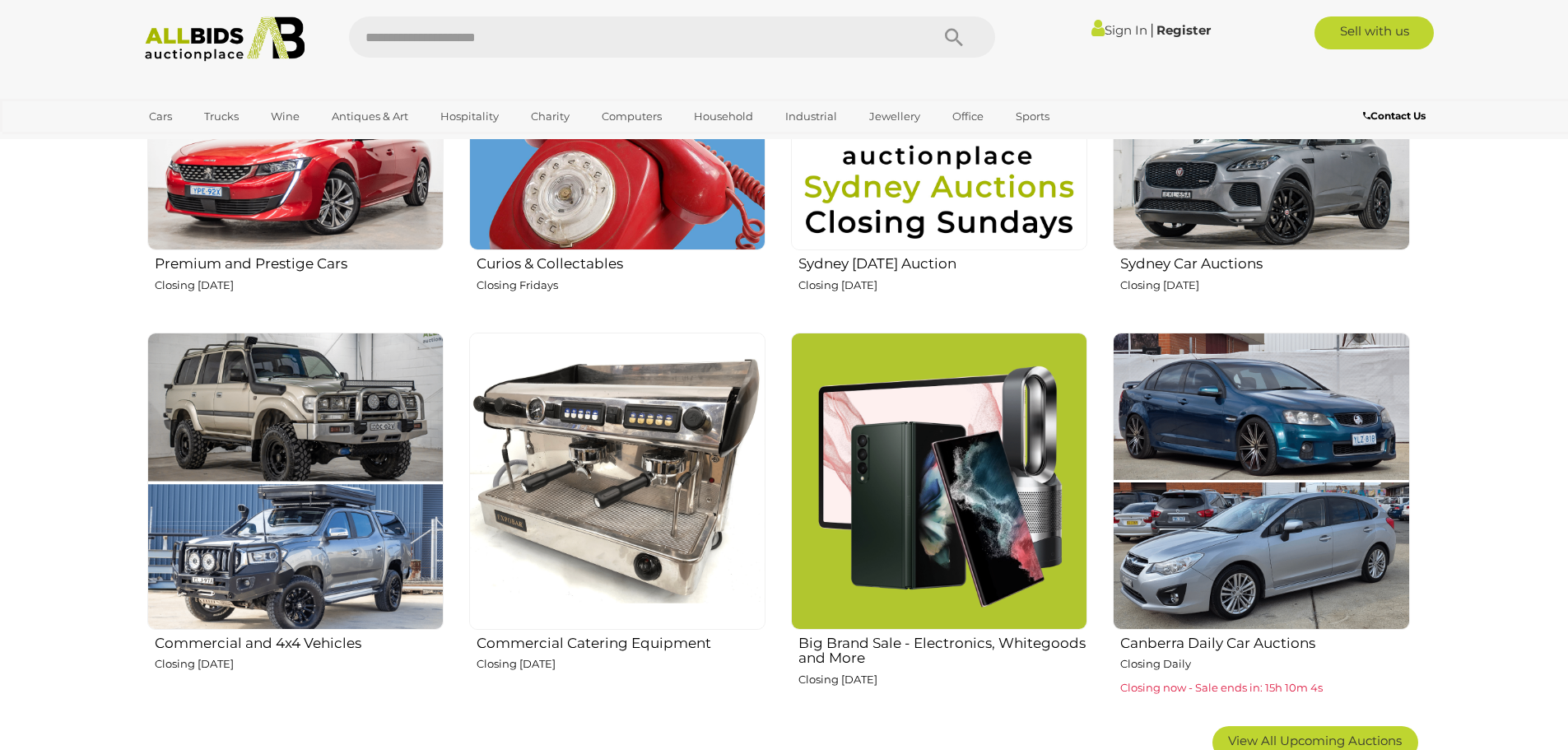
scroll to position [823, 0]
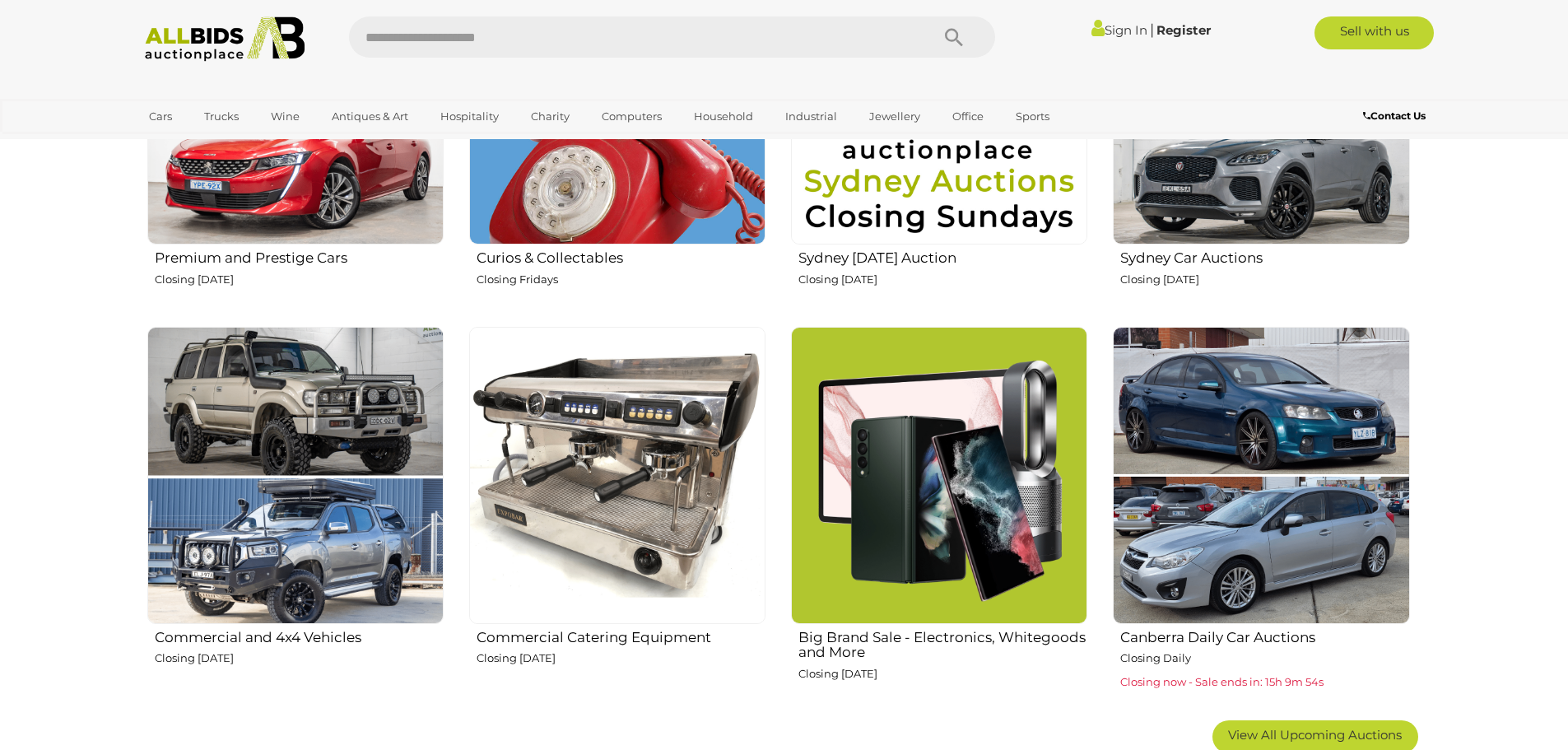
click at [897, 463] on img at bounding box center [939, 474] width 297 height 296
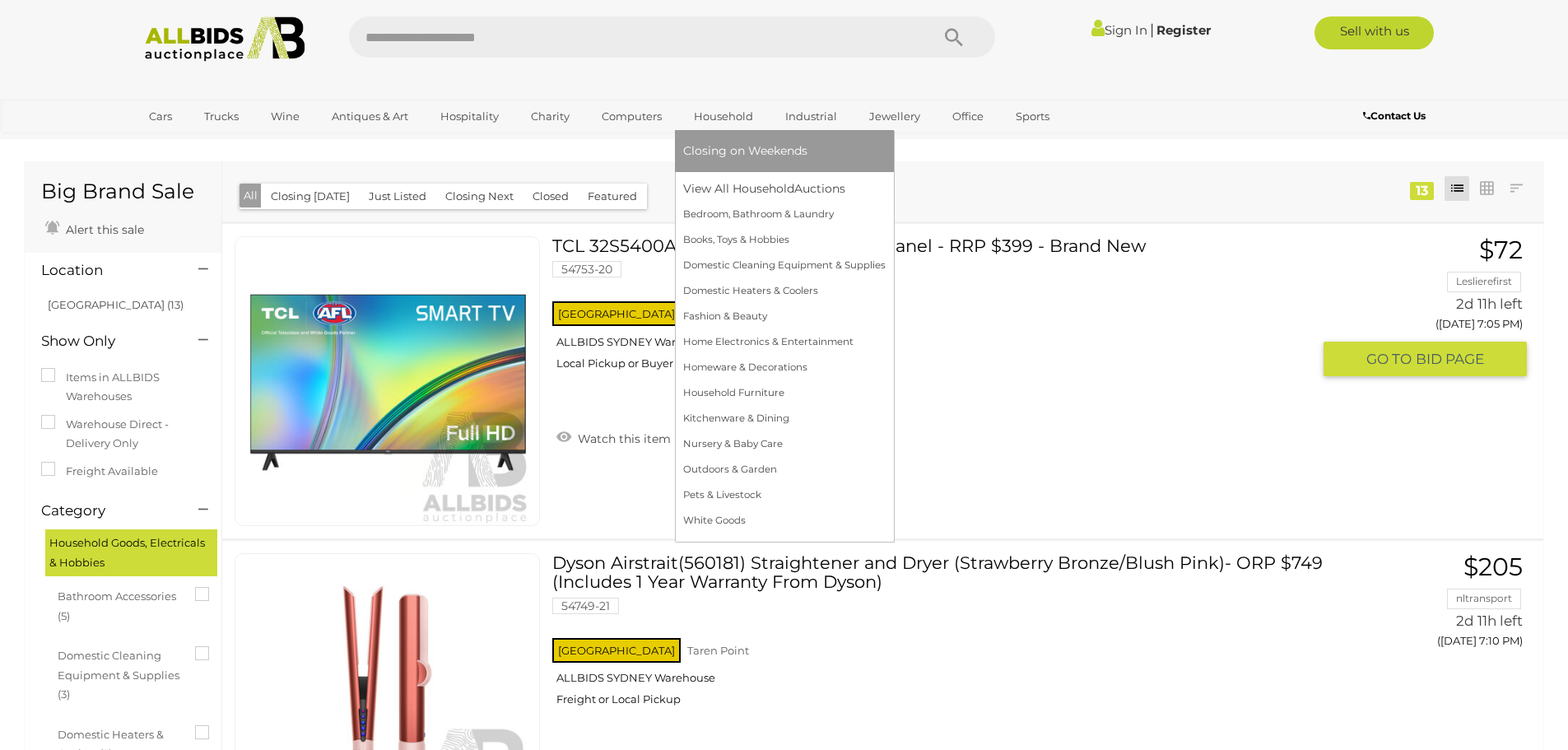
drag, startPoint x: 838, startPoint y: 388, endPoint x: 736, endPoint y: 119, distance: 287.7
click at [736, 119] on link "Household" at bounding box center [723, 116] width 81 height 28
click at [729, 466] on link "Outdoors & Garden" at bounding box center [784, 469] width 202 height 26
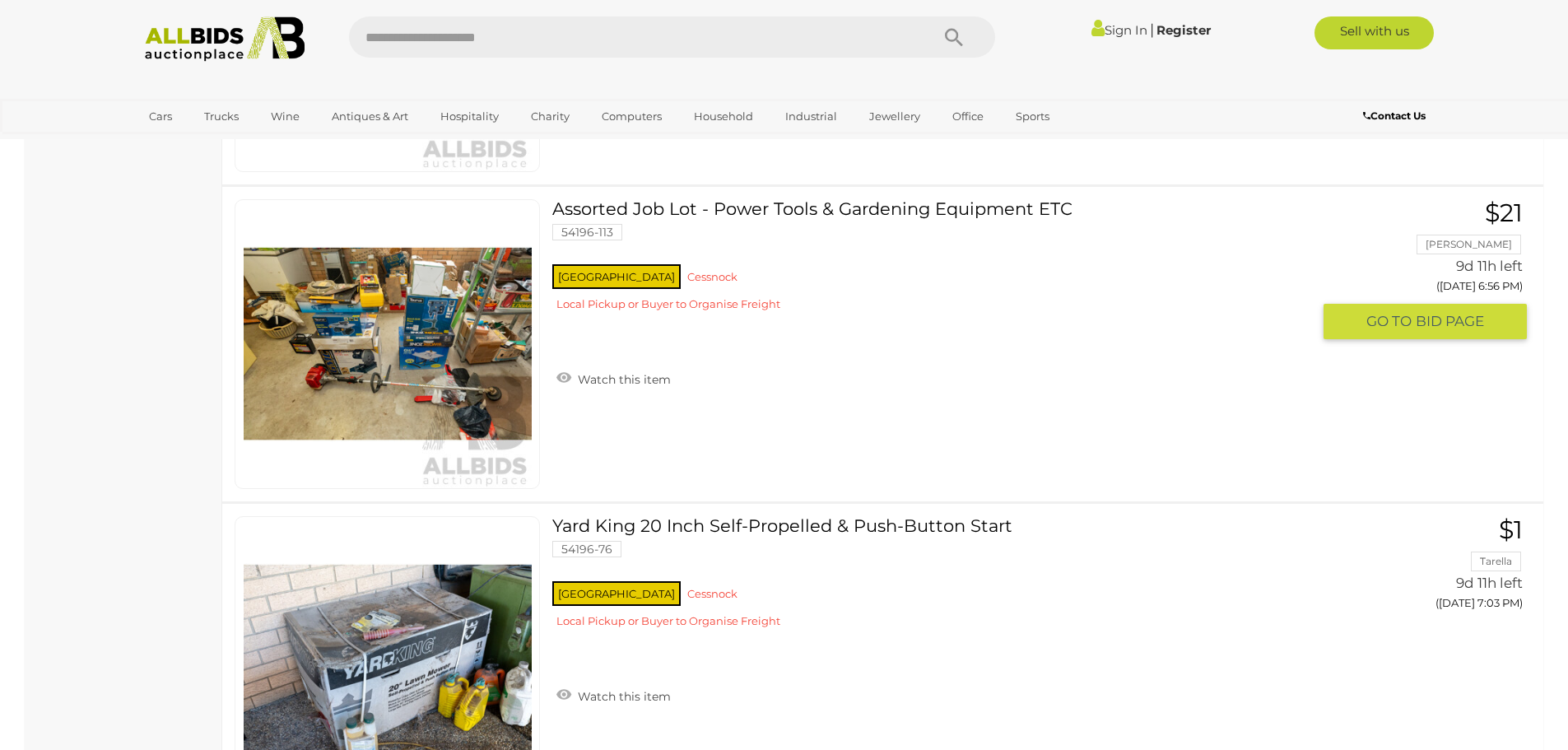
scroll to position [1070, 0]
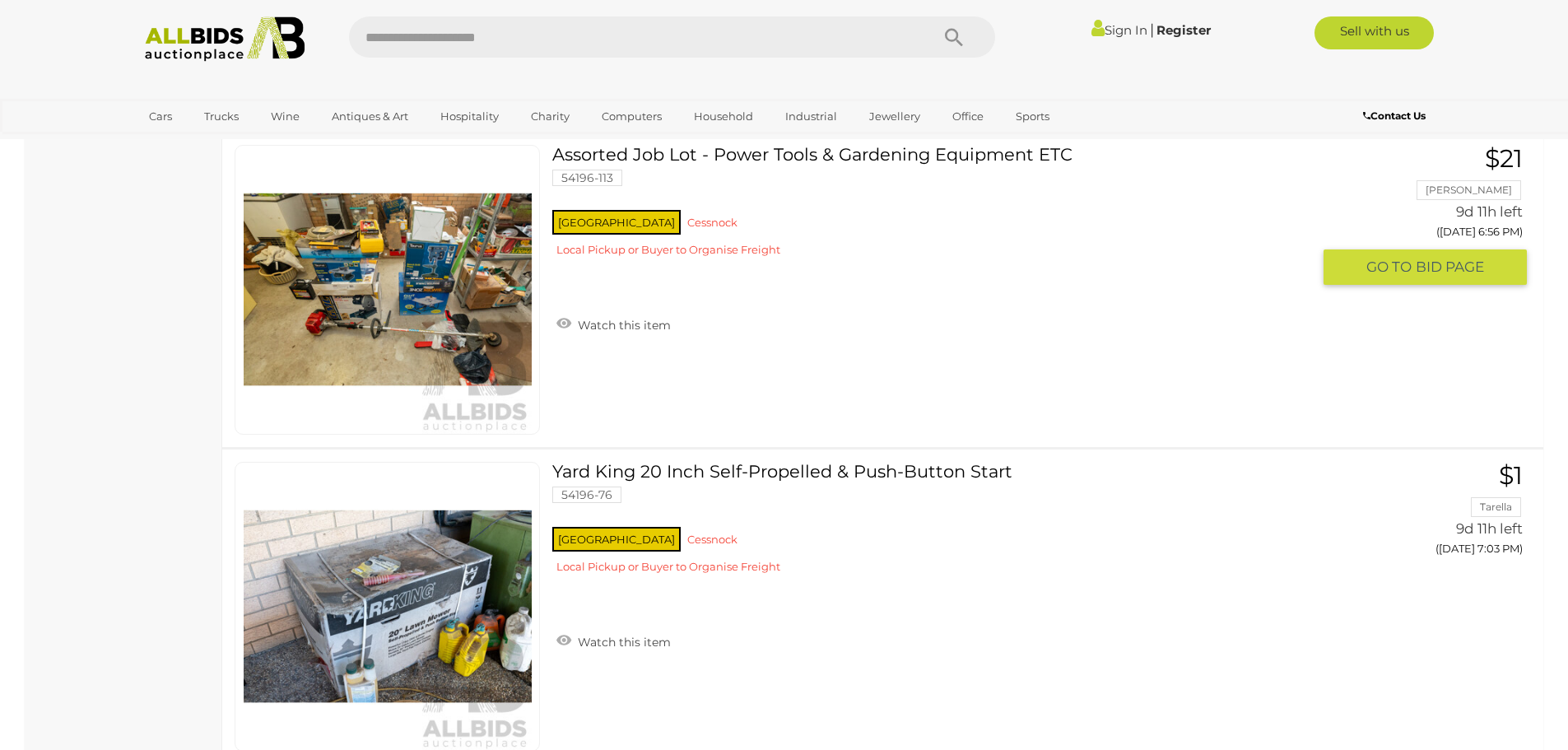
click at [440, 291] on img at bounding box center [388, 289] width 288 height 288
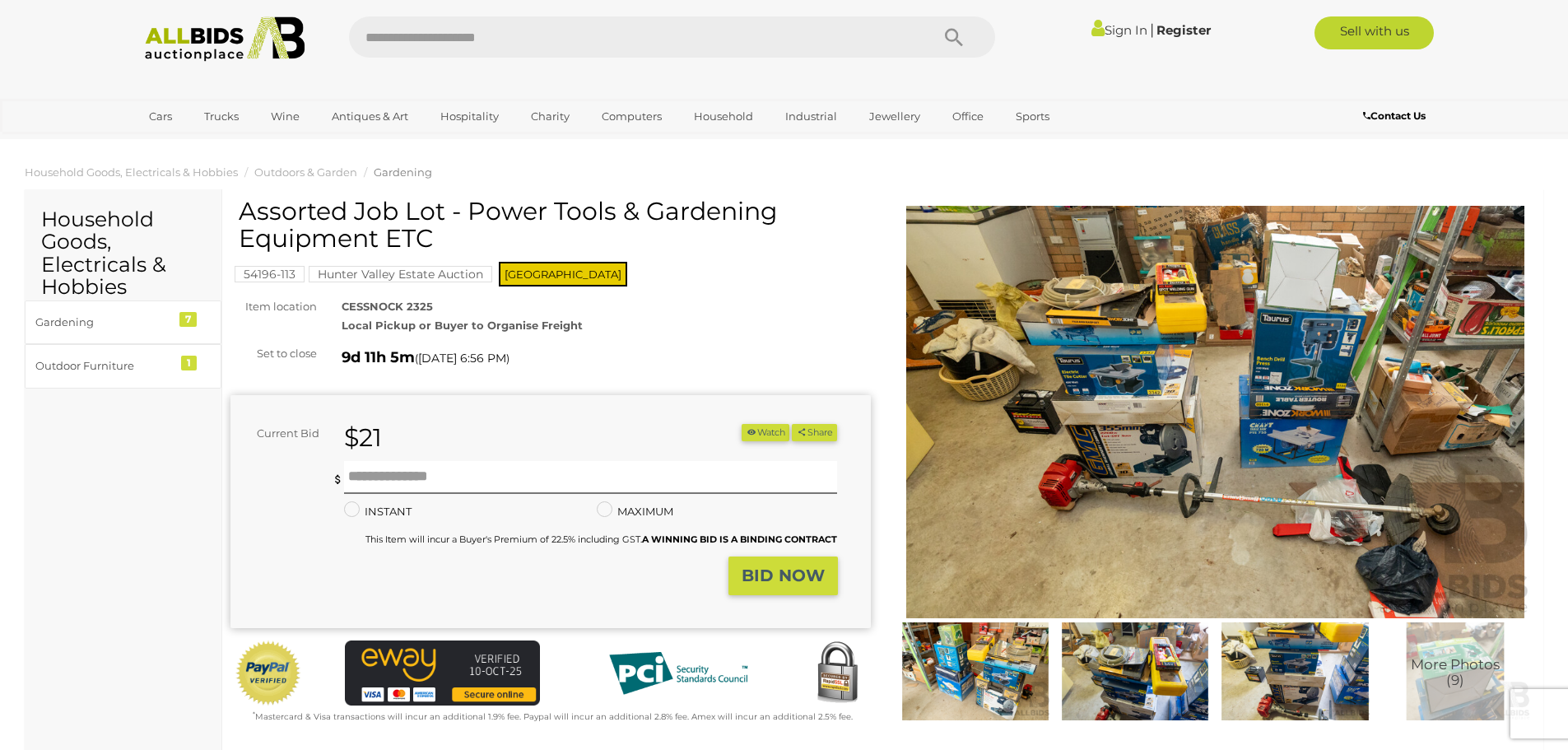
click at [1092, 359] on img at bounding box center [1215, 412] width 641 height 413
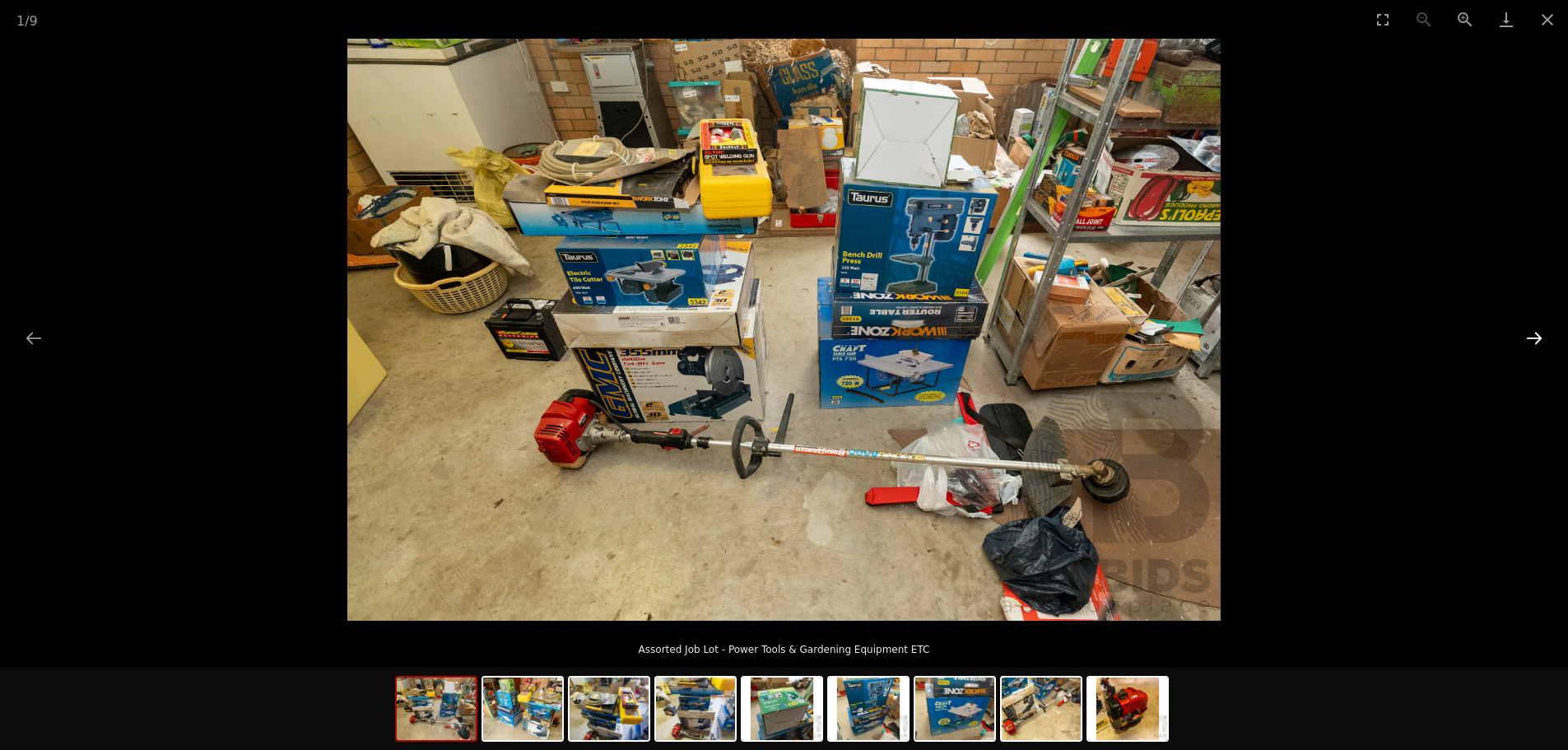
click at [1549, 330] on button "Next slide" at bounding box center [1534, 337] width 34 height 32
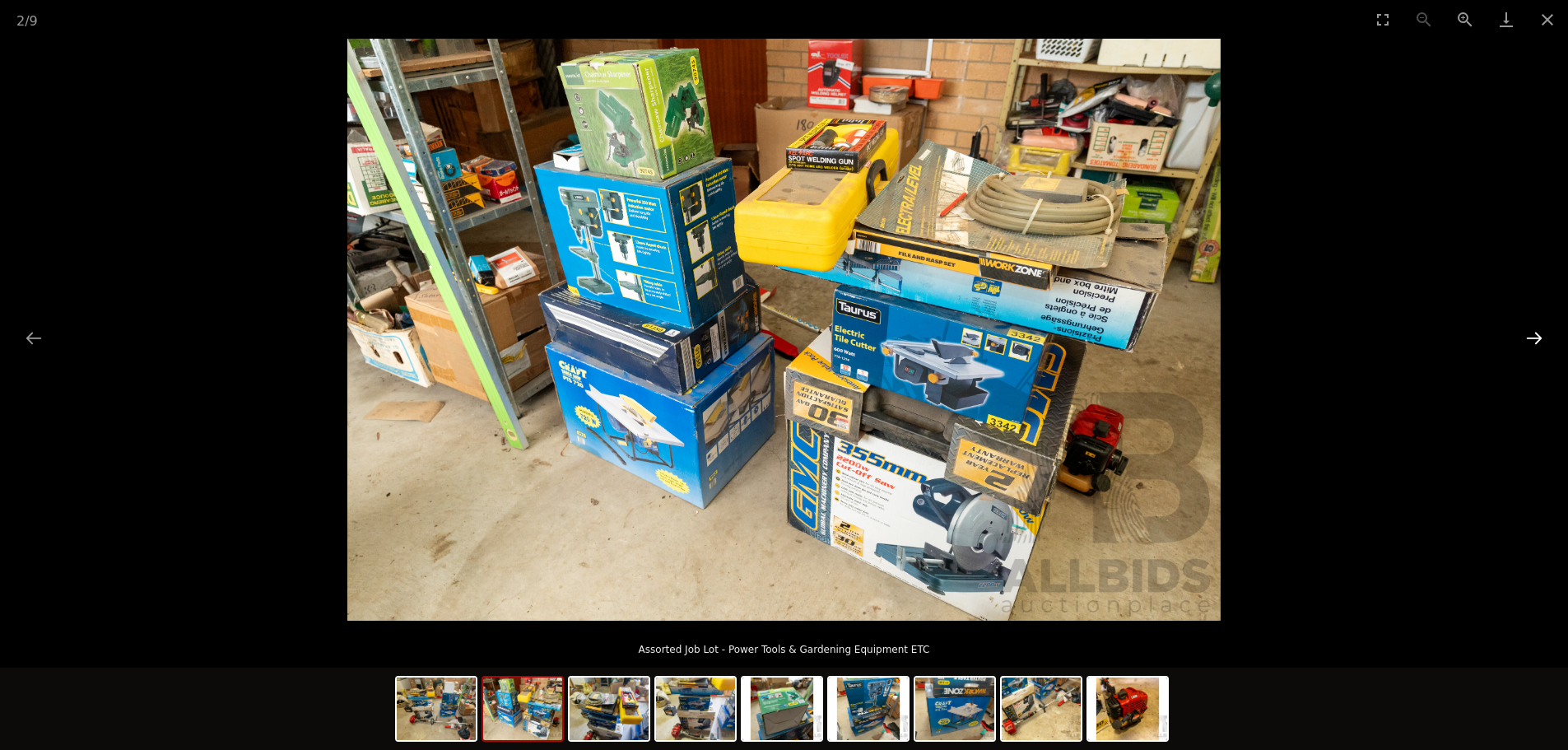
click at [1549, 330] on button "Next slide" at bounding box center [1534, 337] width 34 height 32
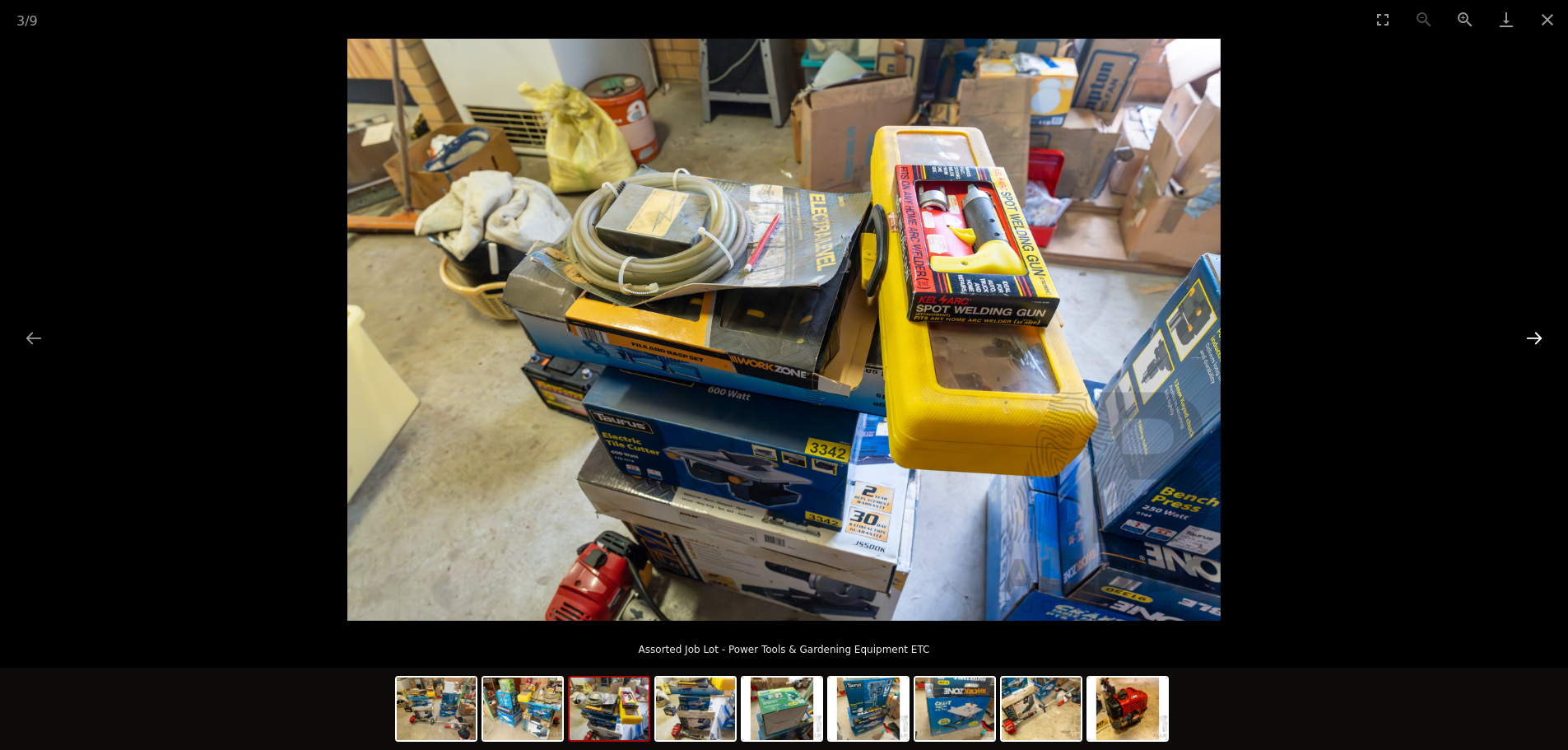
click at [1549, 330] on button "Next slide" at bounding box center [1534, 337] width 34 height 32
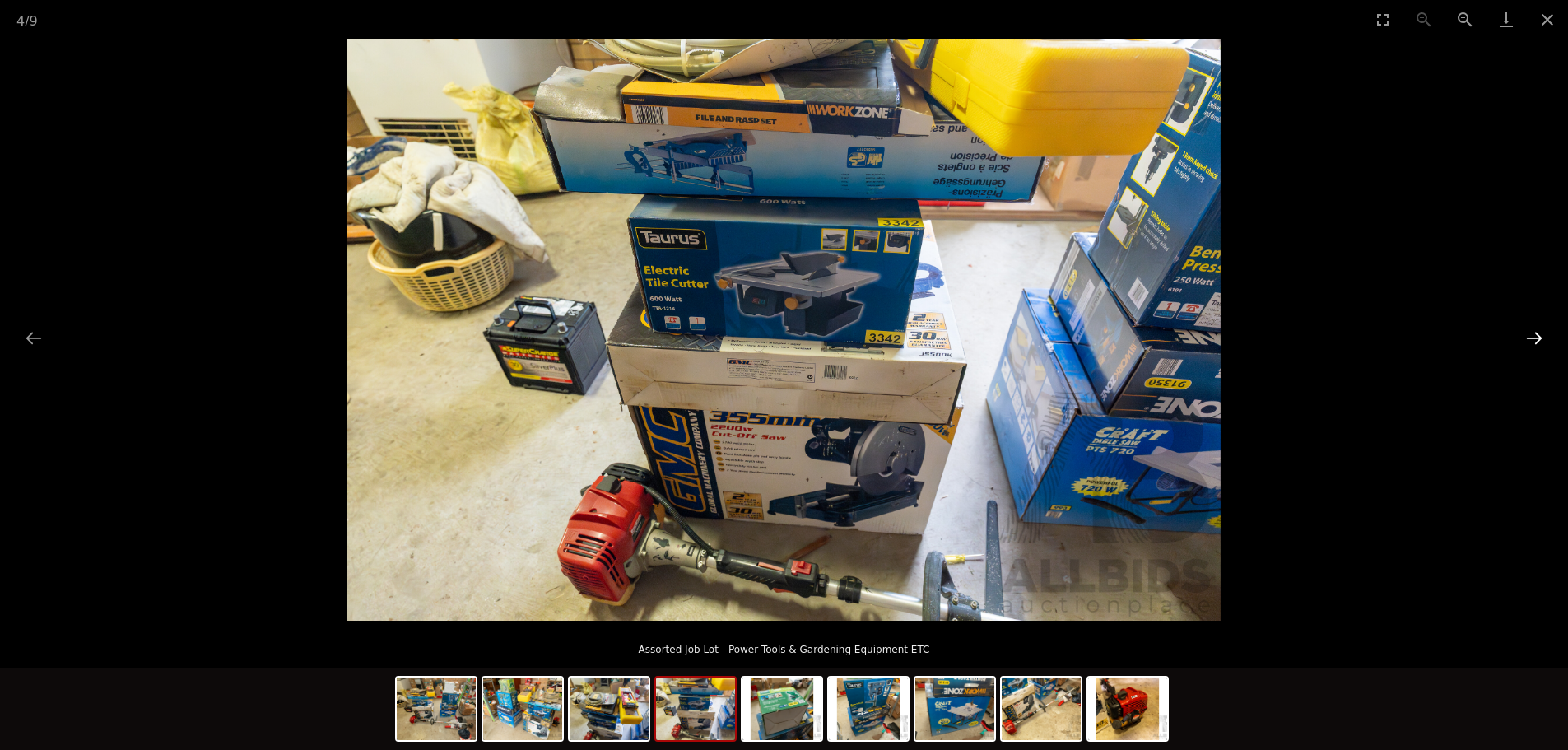
click at [1549, 330] on button "Next slide" at bounding box center [1534, 337] width 34 height 32
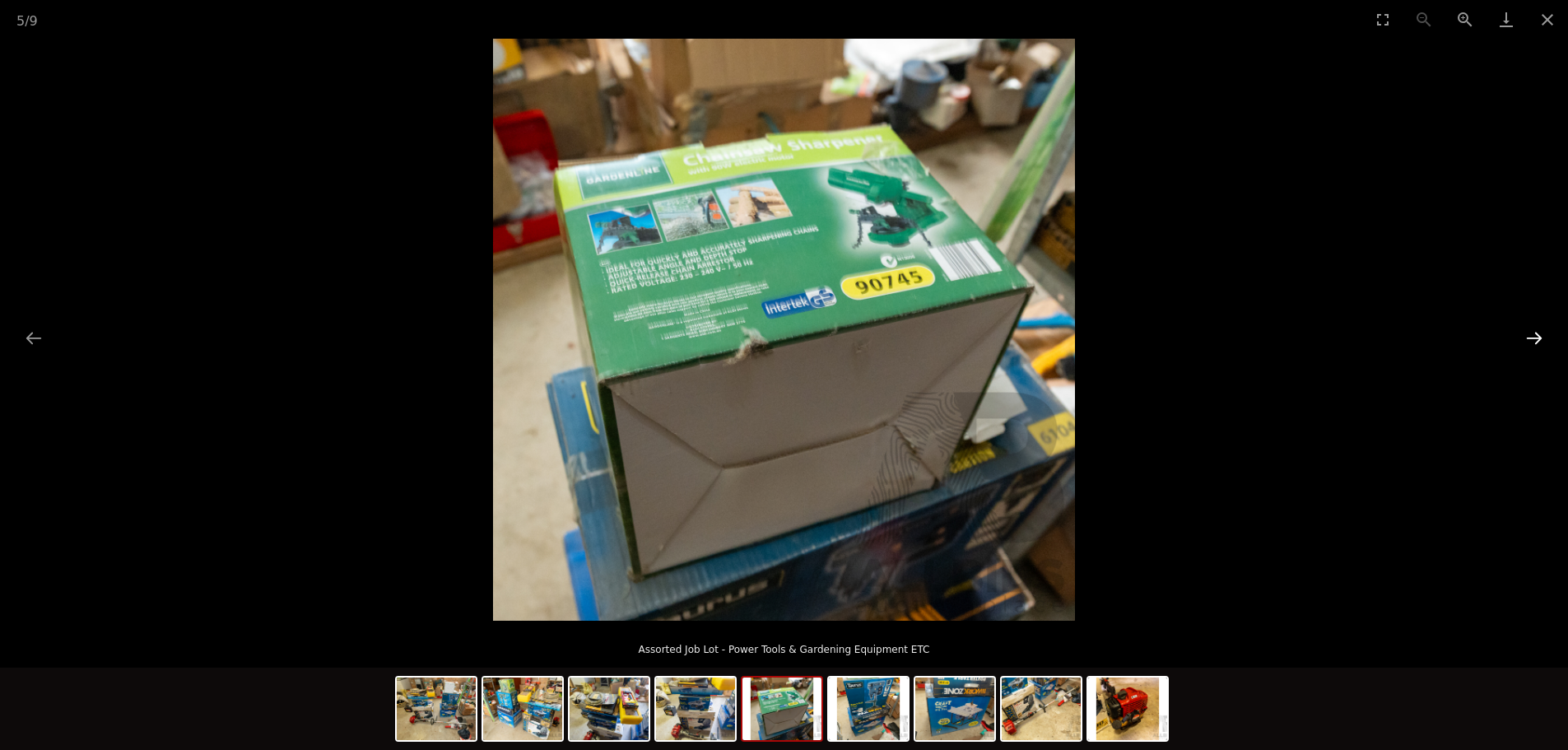
click at [1549, 330] on button "Next slide" at bounding box center [1534, 337] width 34 height 32
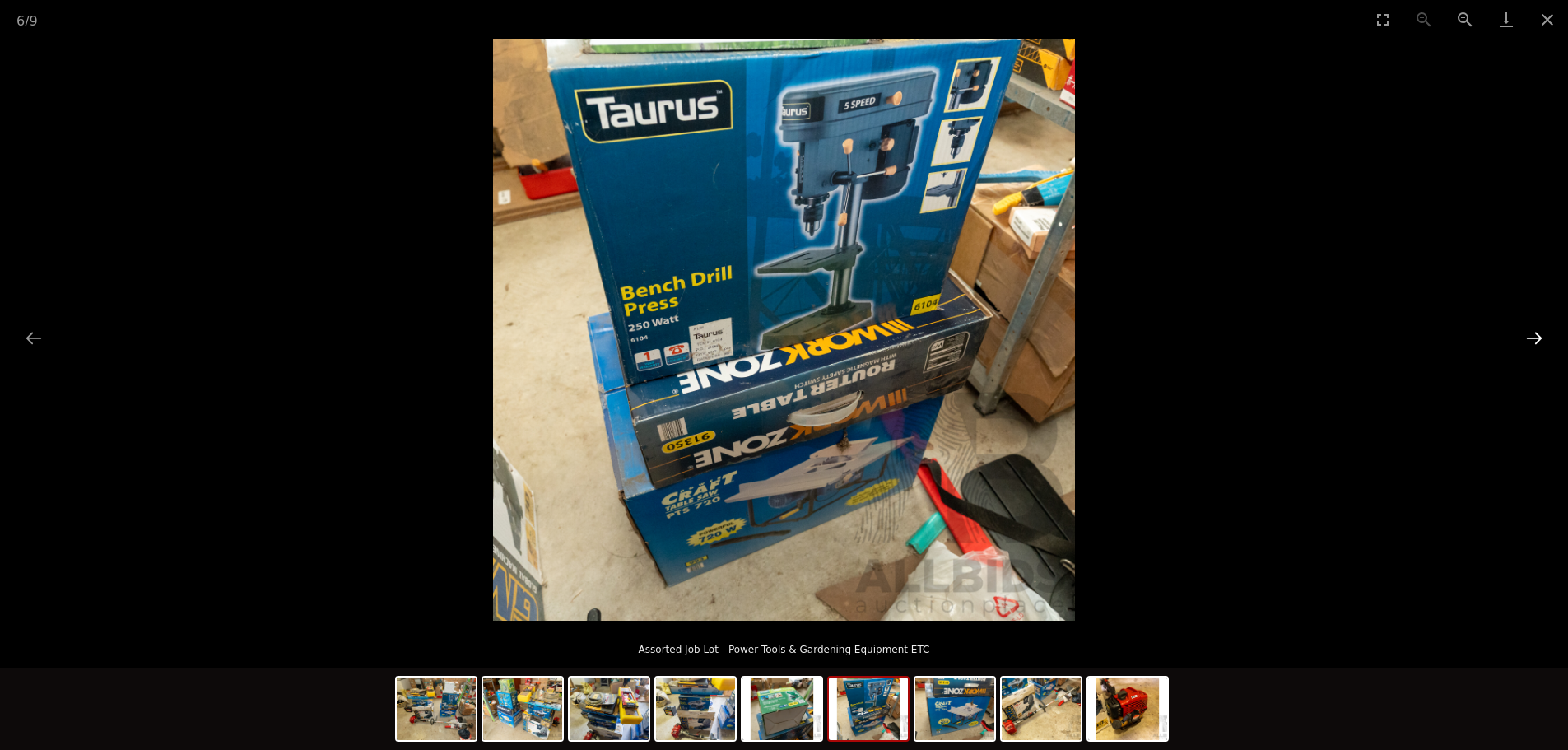
click at [1549, 330] on button "Next slide" at bounding box center [1534, 337] width 34 height 32
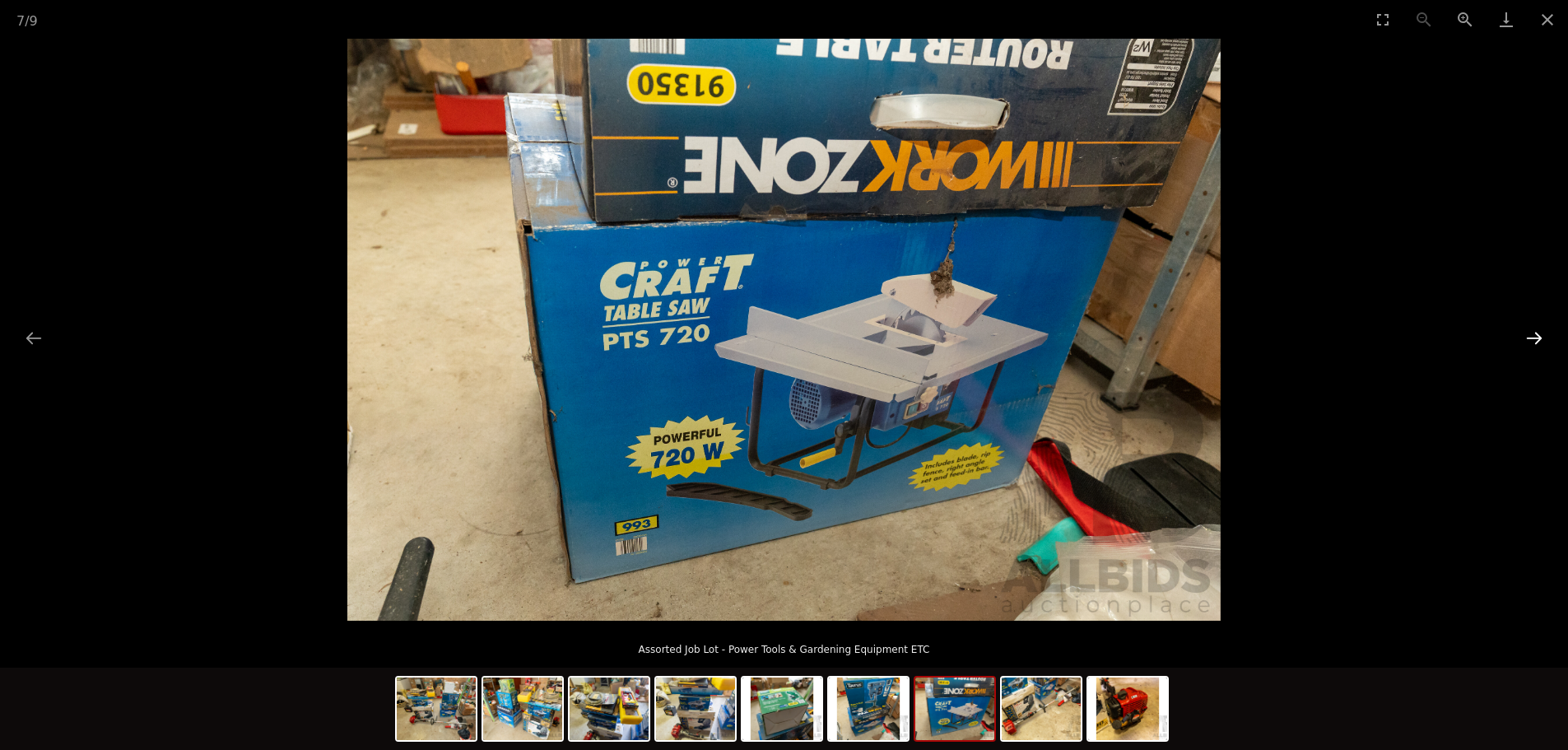
click at [1549, 330] on button "Next slide" at bounding box center [1534, 337] width 34 height 32
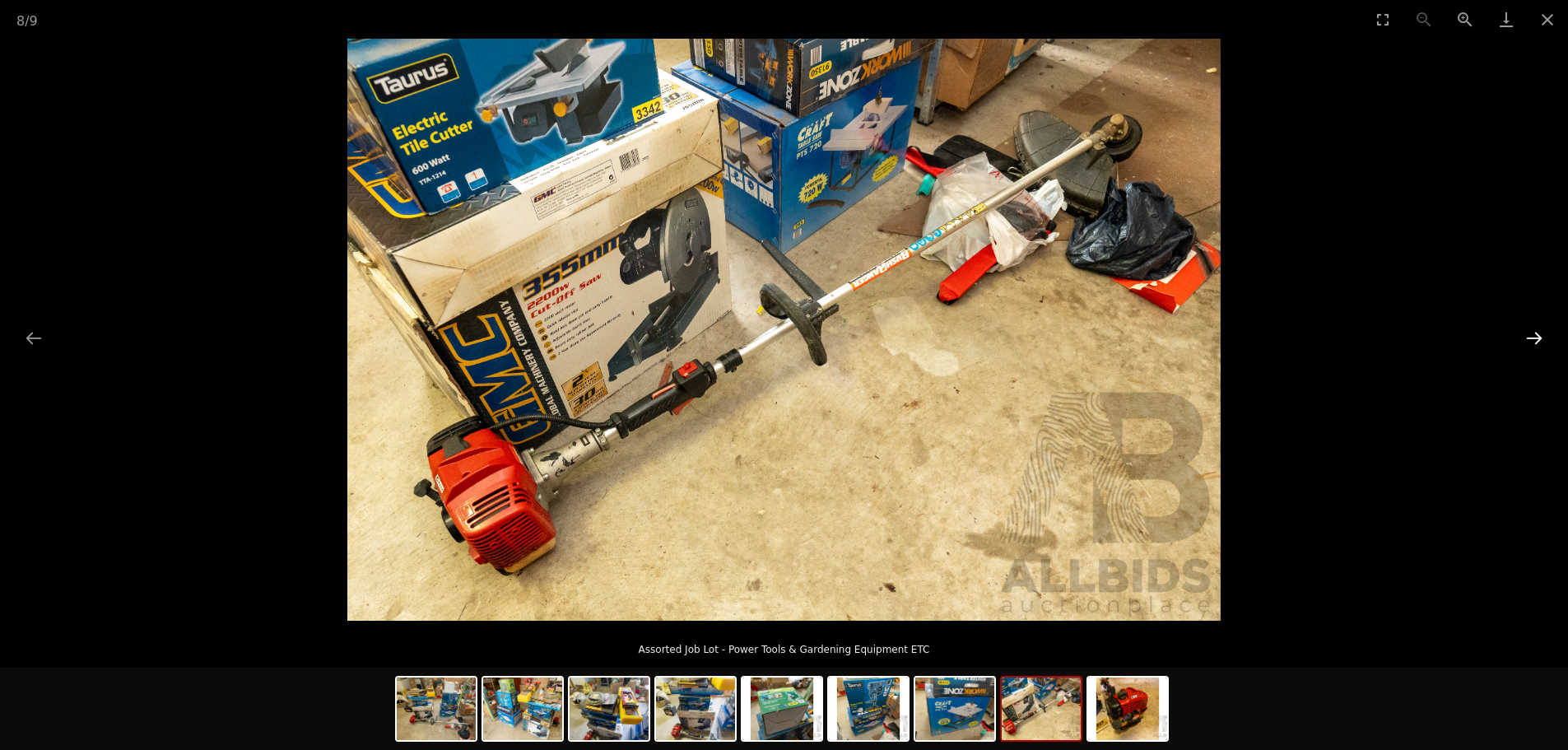
click at [1549, 330] on button "Next slide" at bounding box center [1534, 337] width 34 height 32
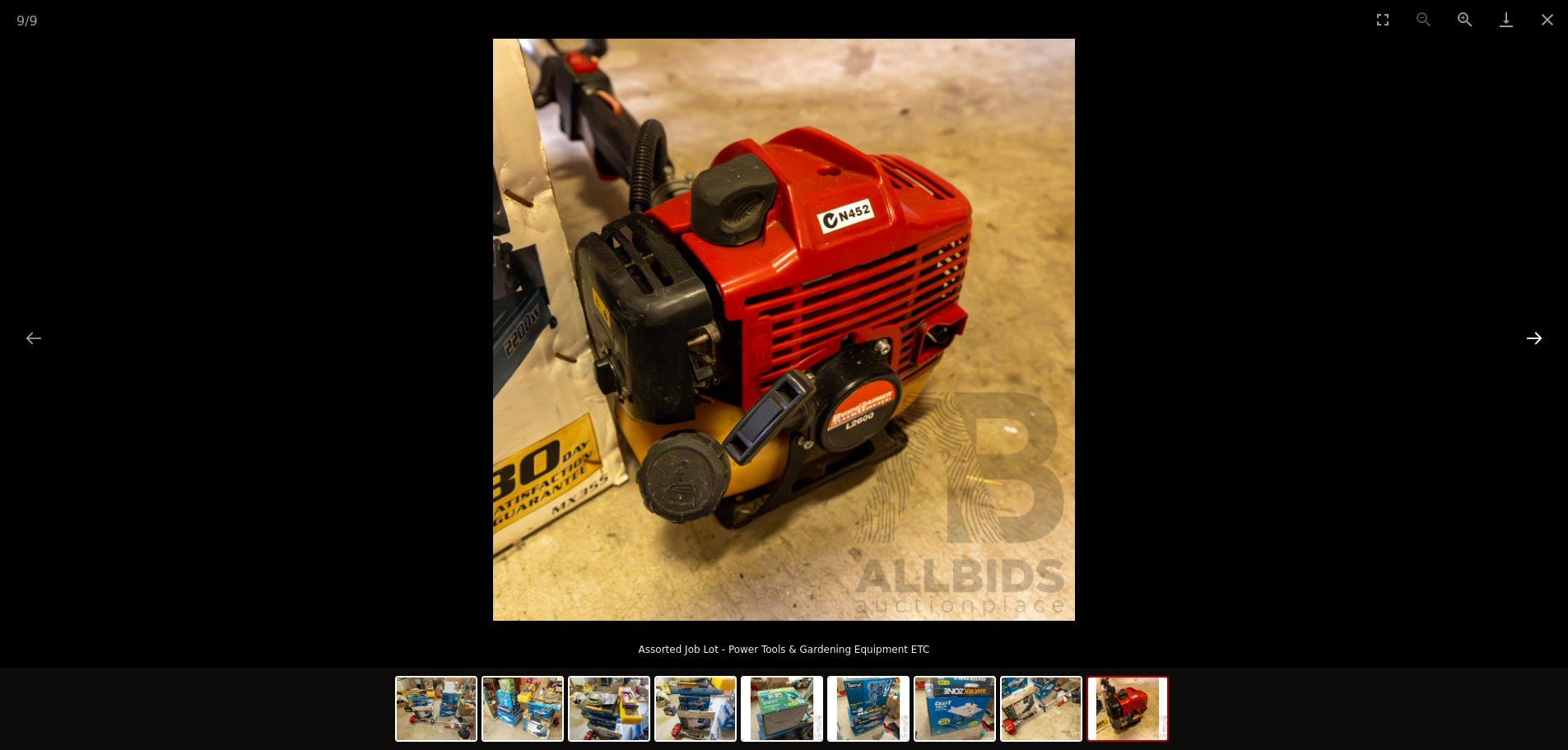
click at [1549, 330] on button "Next slide" at bounding box center [1534, 337] width 34 height 32
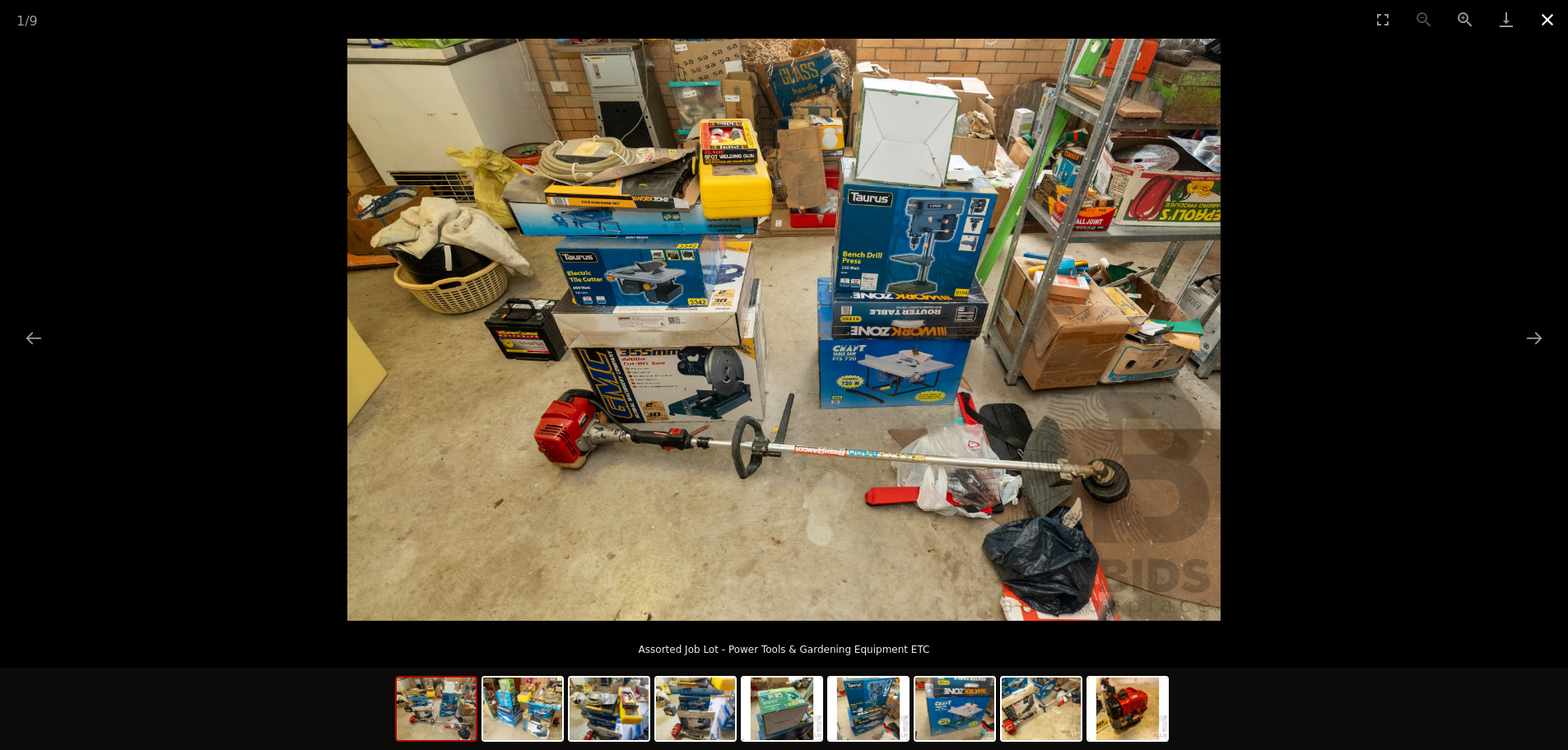
click at [1541, 17] on button "Close gallery" at bounding box center [1547, 19] width 41 height 38
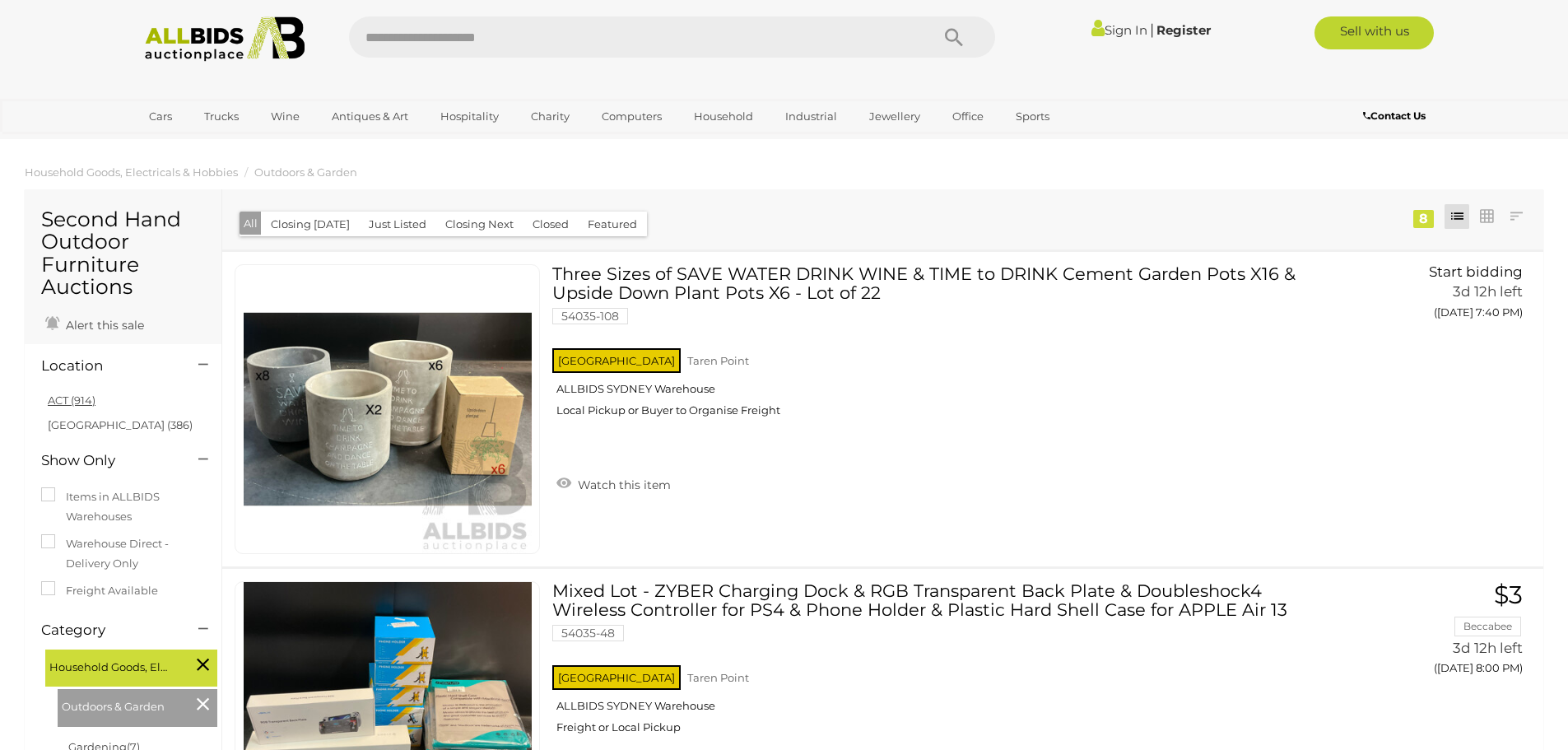
click at [71, 399] on link "ACT (914)" at bounding box center [71, 400] width 48 height 13
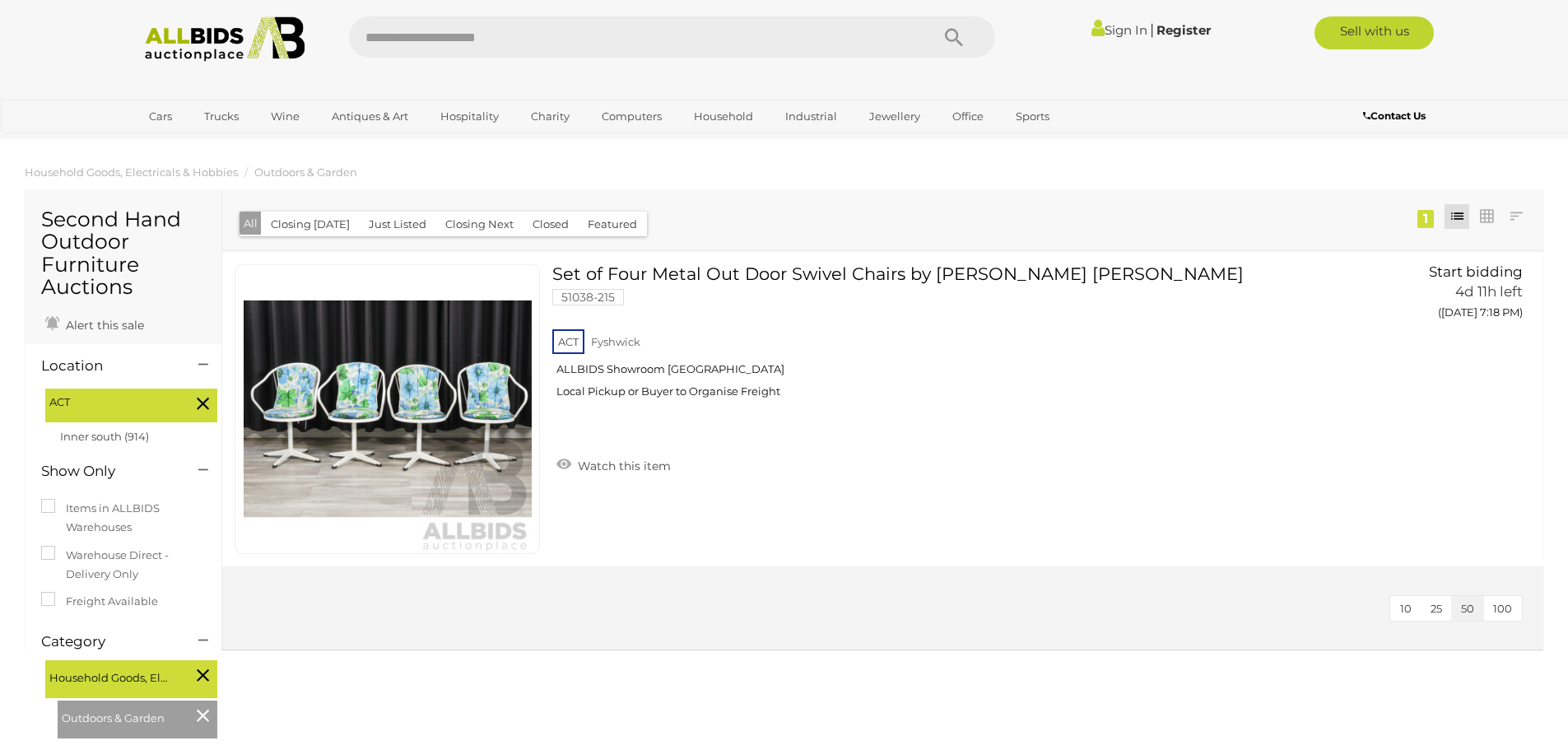
click at [180, 43] on img at bounding box center [226, 39] width 179 height 45
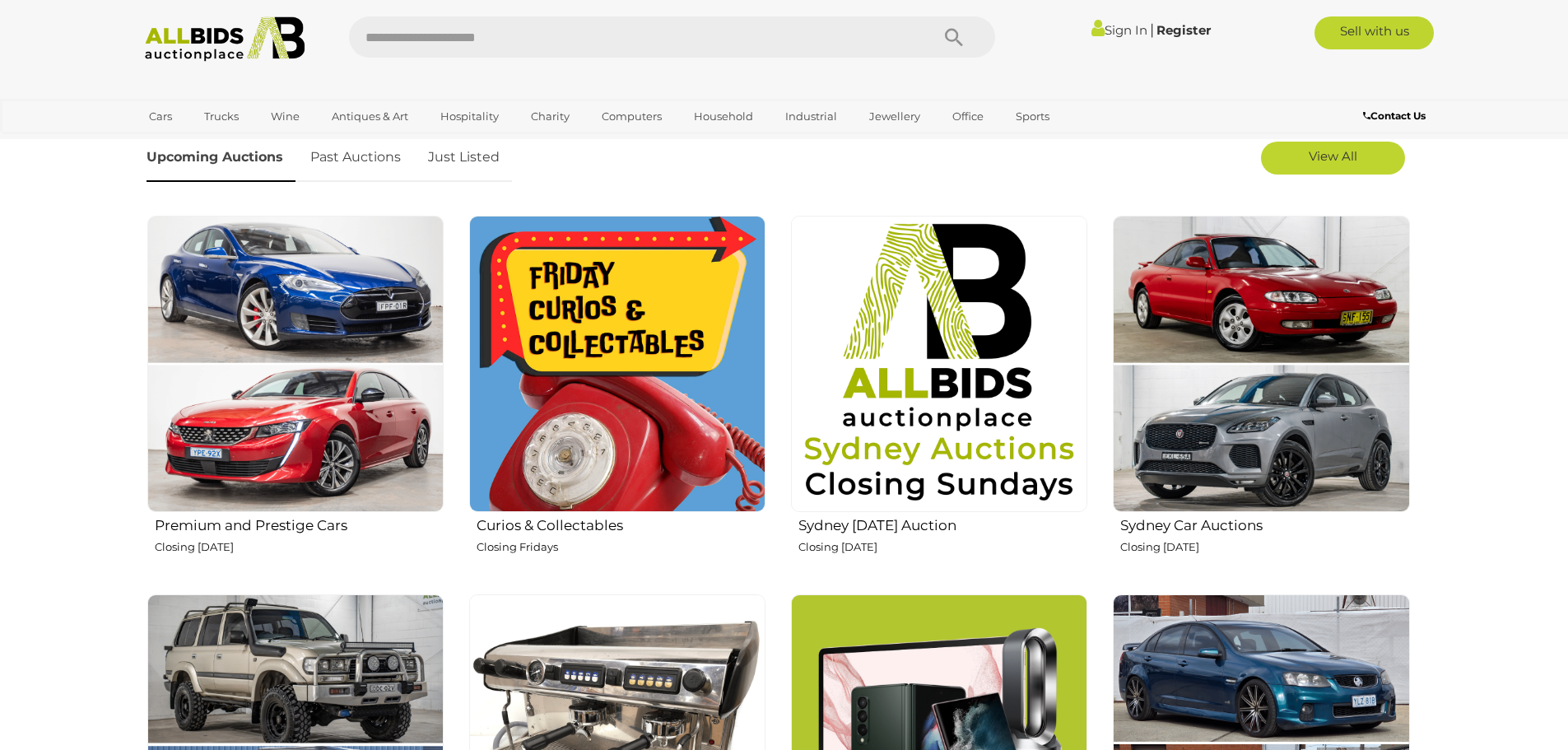
scroll to position [576, 0]
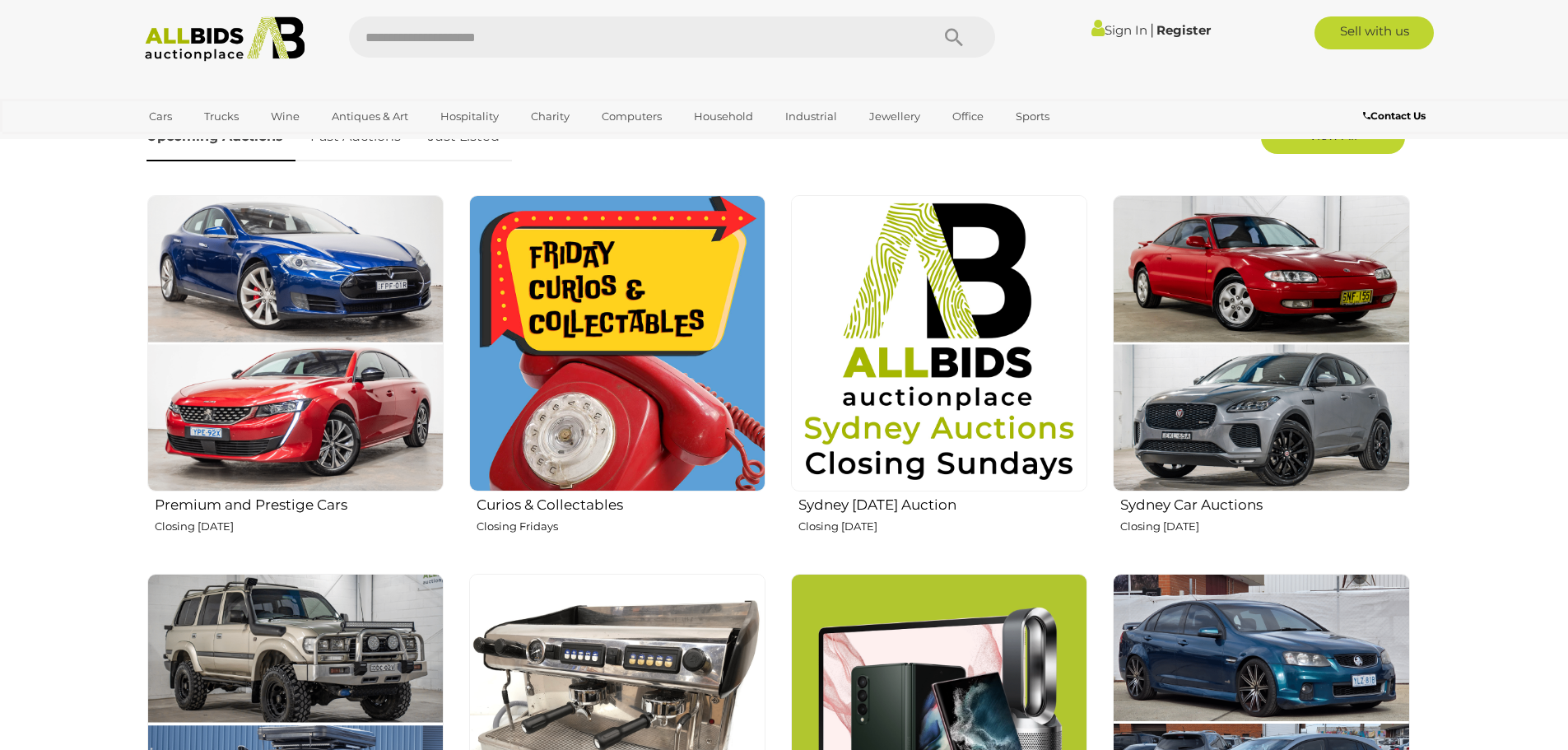
click at [622, 361] on img at bounding box center [617, 343] width 297 height 296
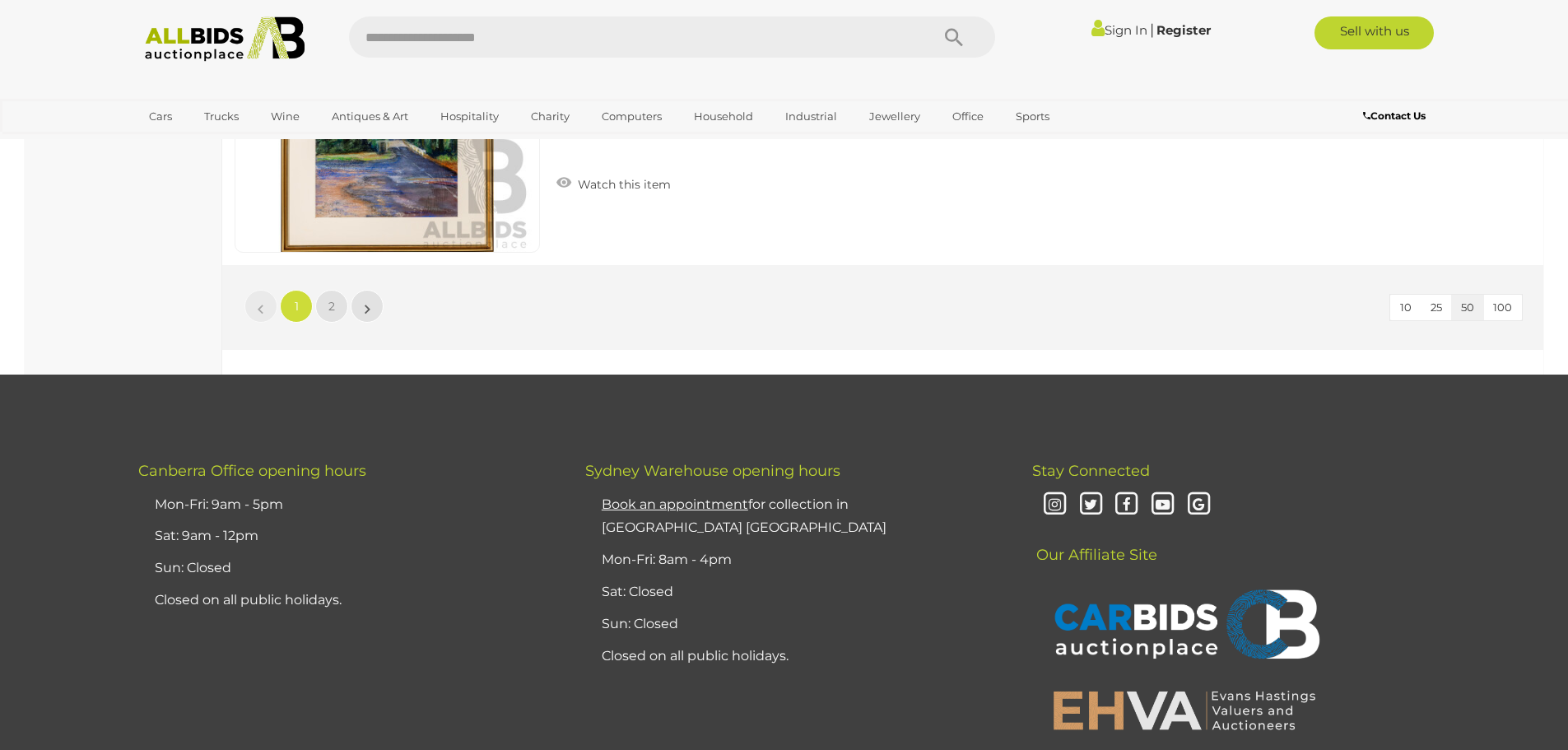
scroll to position [15799, 0]
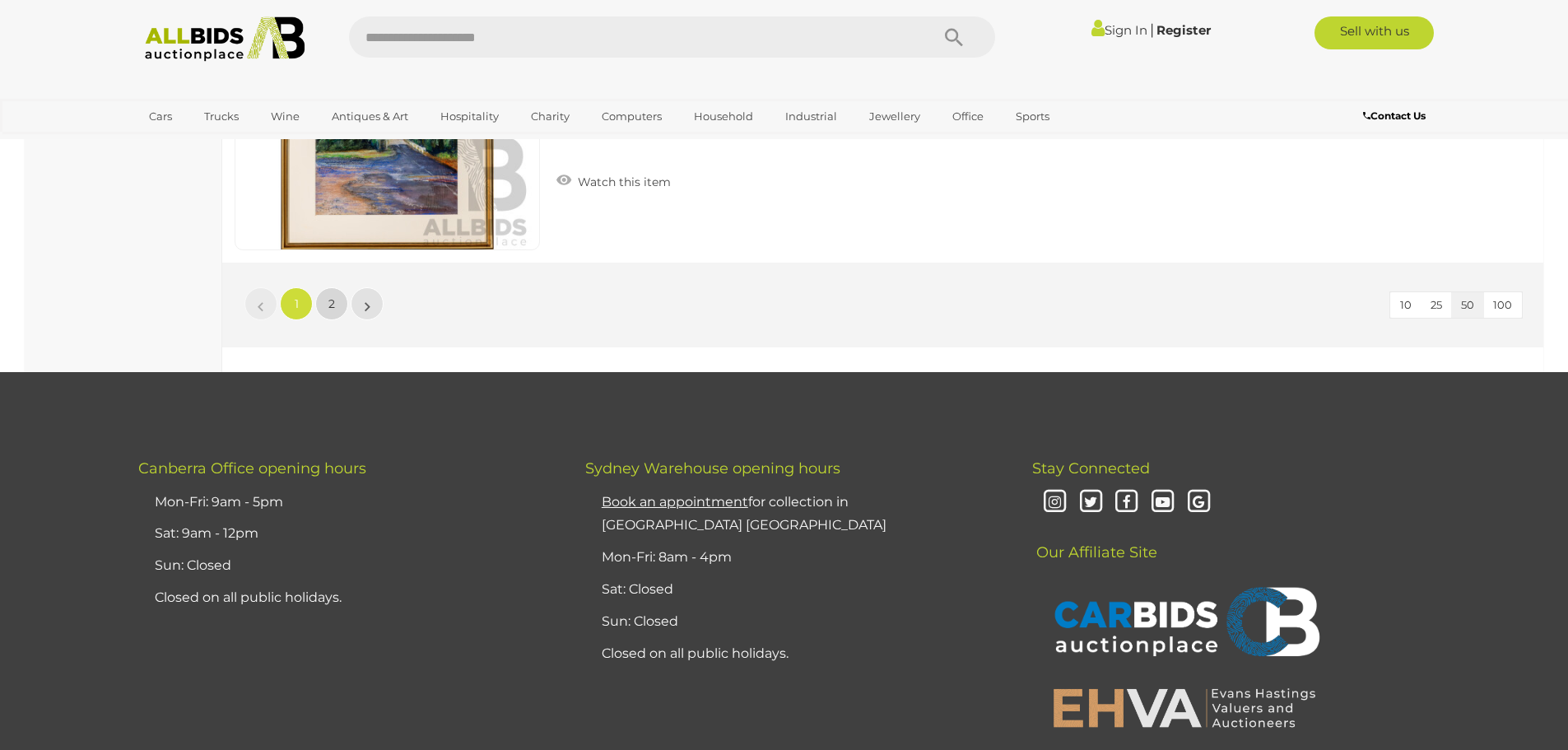
click at [327, 304] on link "2" at bounding box center [331, 303] width 33 height 33
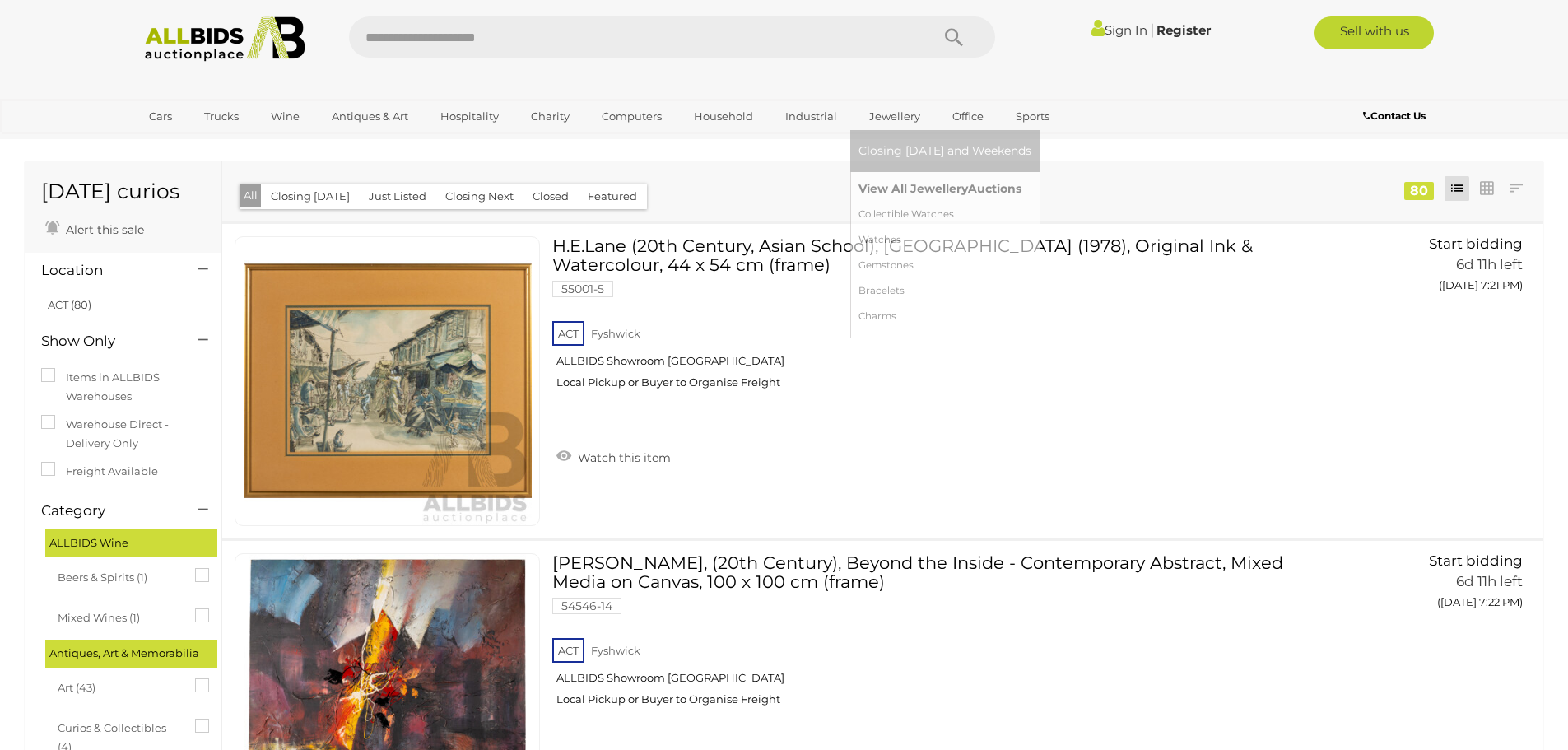
click at [893, 185] on link "View All Jewellery Auctions" at bounding box center [945, 189] width 173 height 26
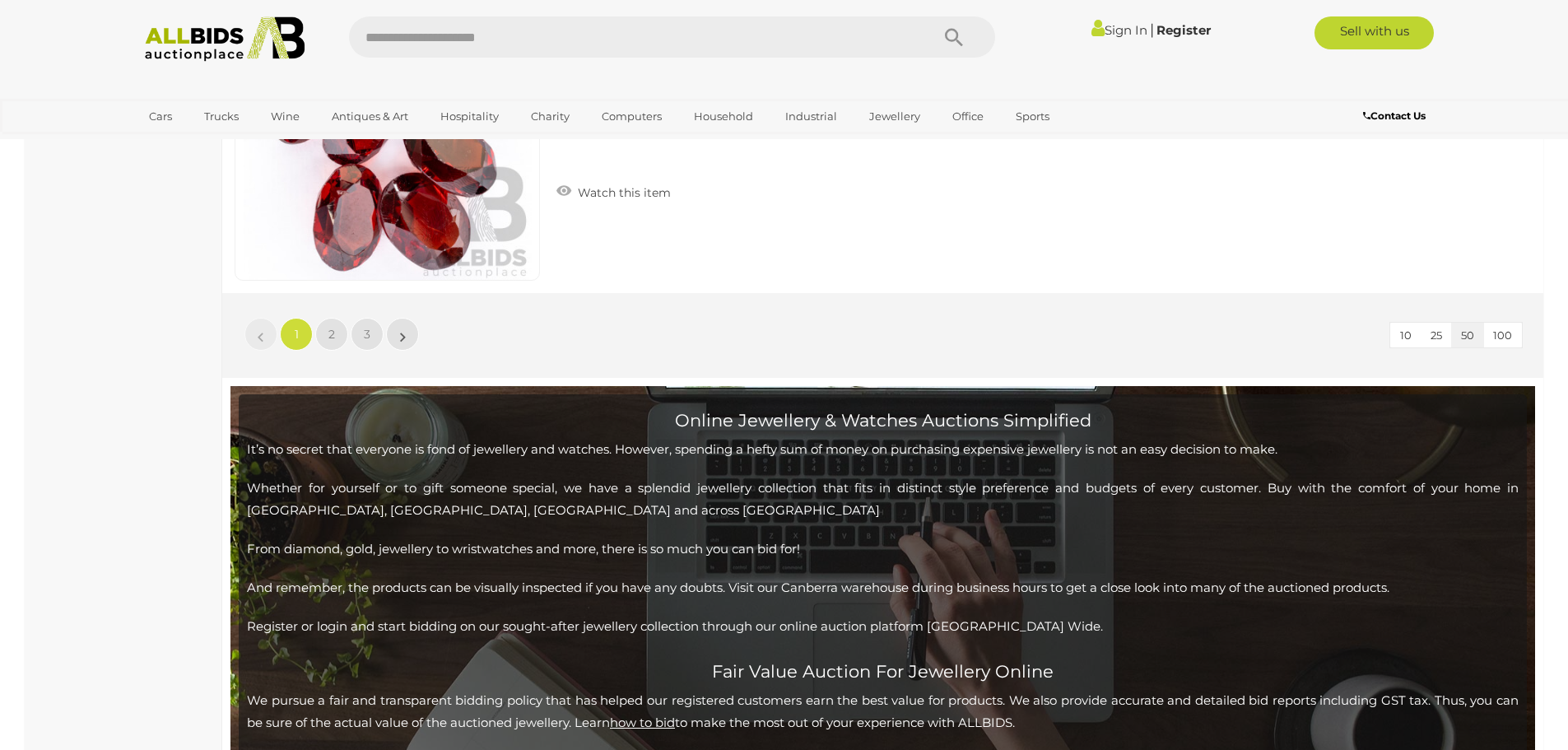
scroll to position [16046, 0]
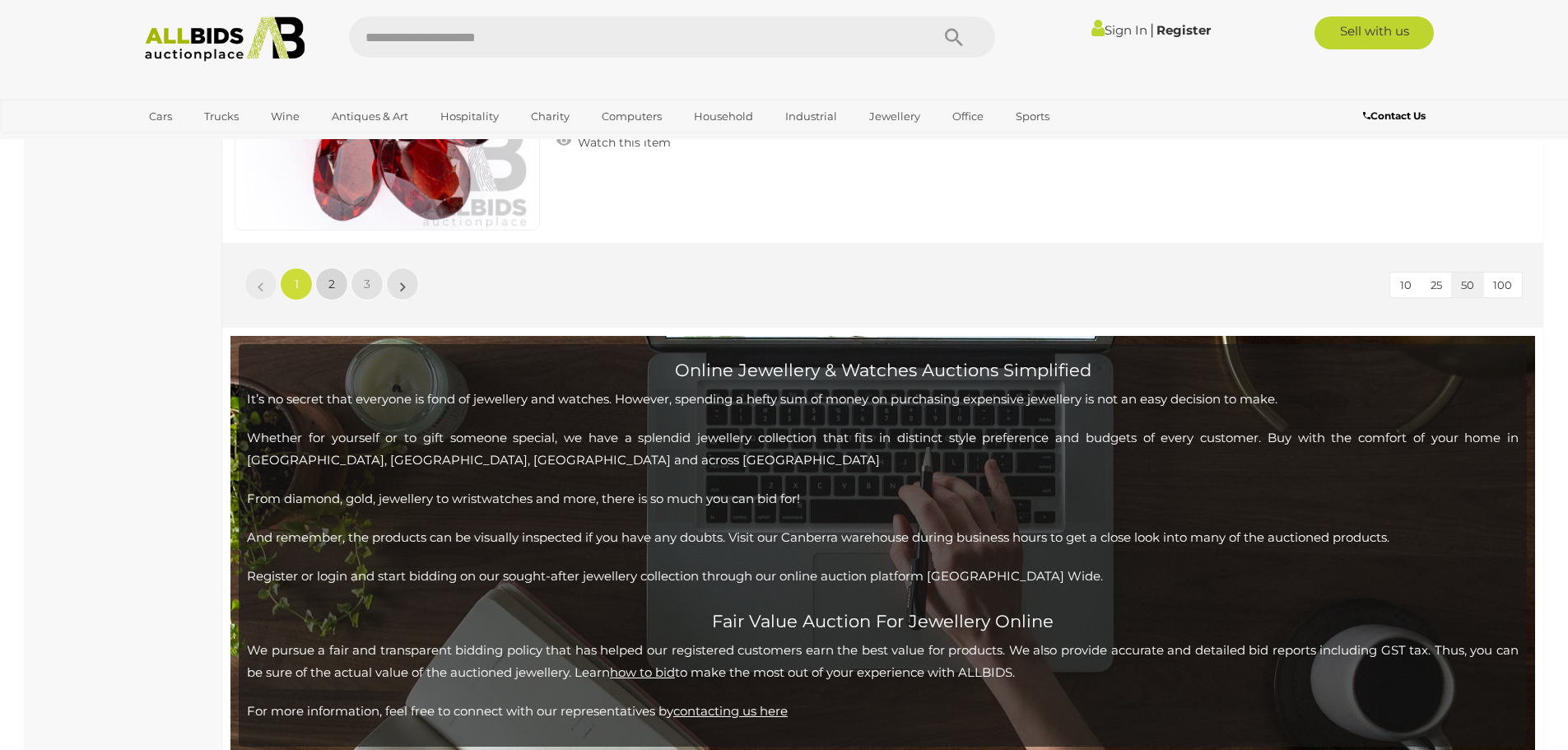
click at [336, 286] on link "2" at bounding box center [331, 283] width 33 height 33
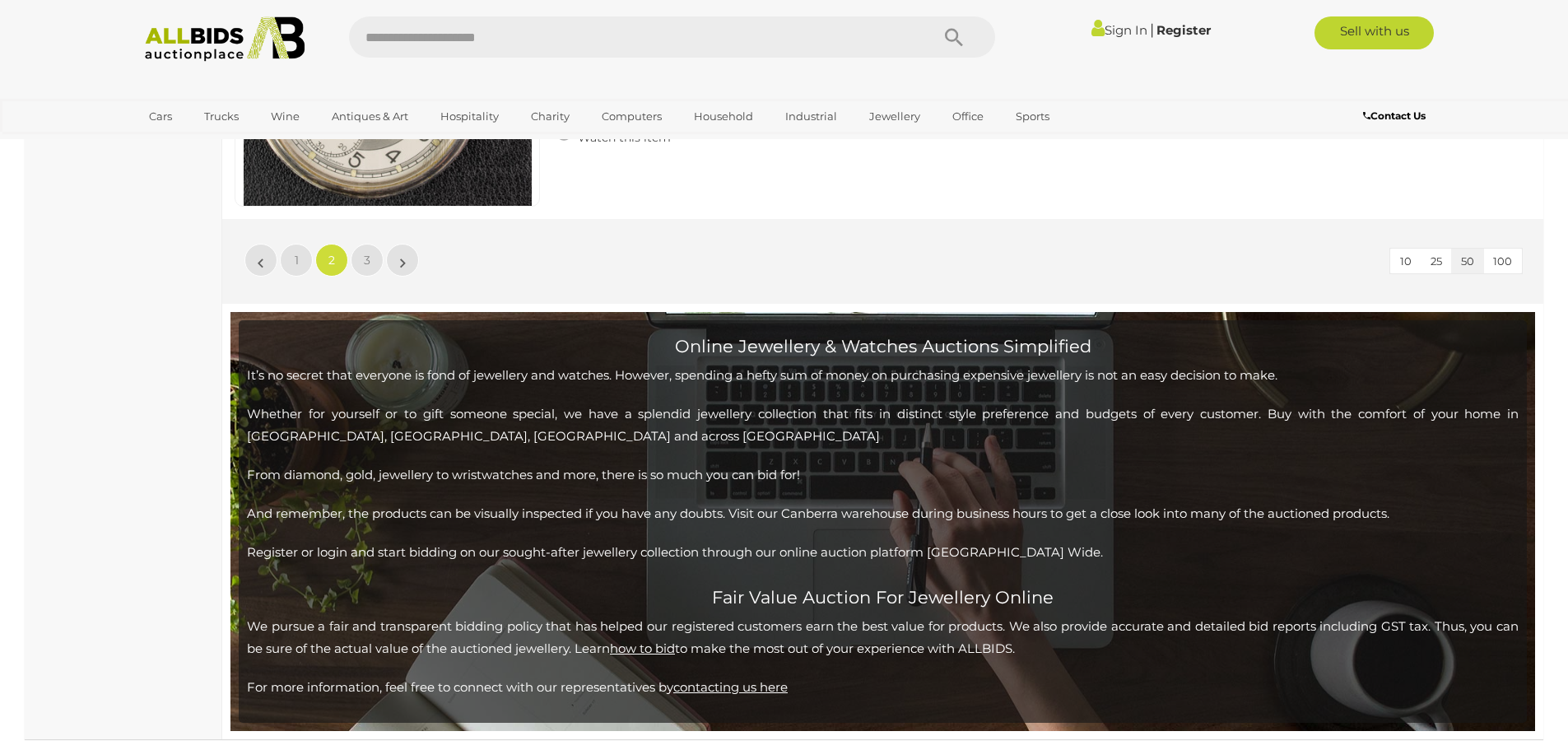
scroll to position [16001, 0]
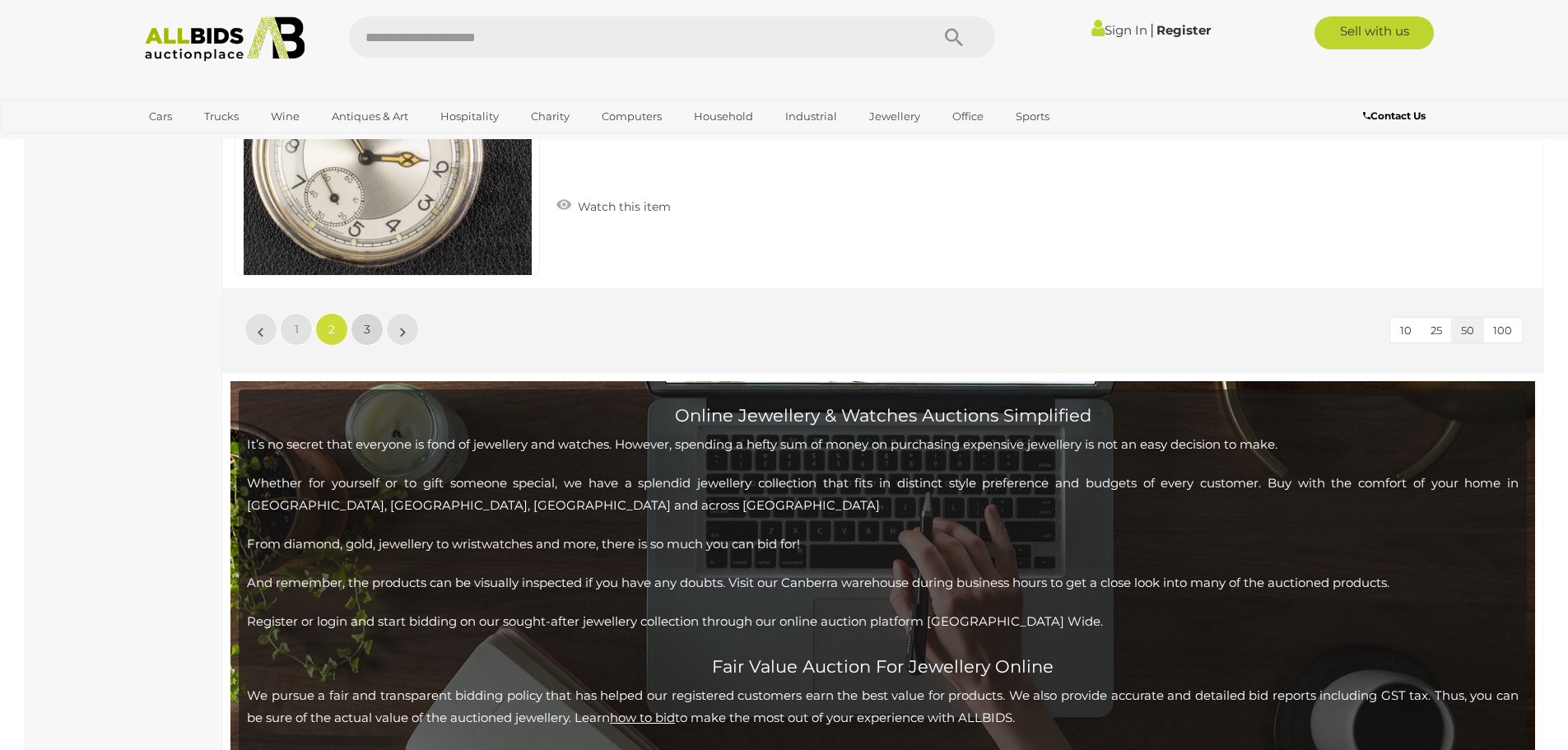
click at [357, 332] on link "3" at bounding box center [367, 328] width 33 height 33
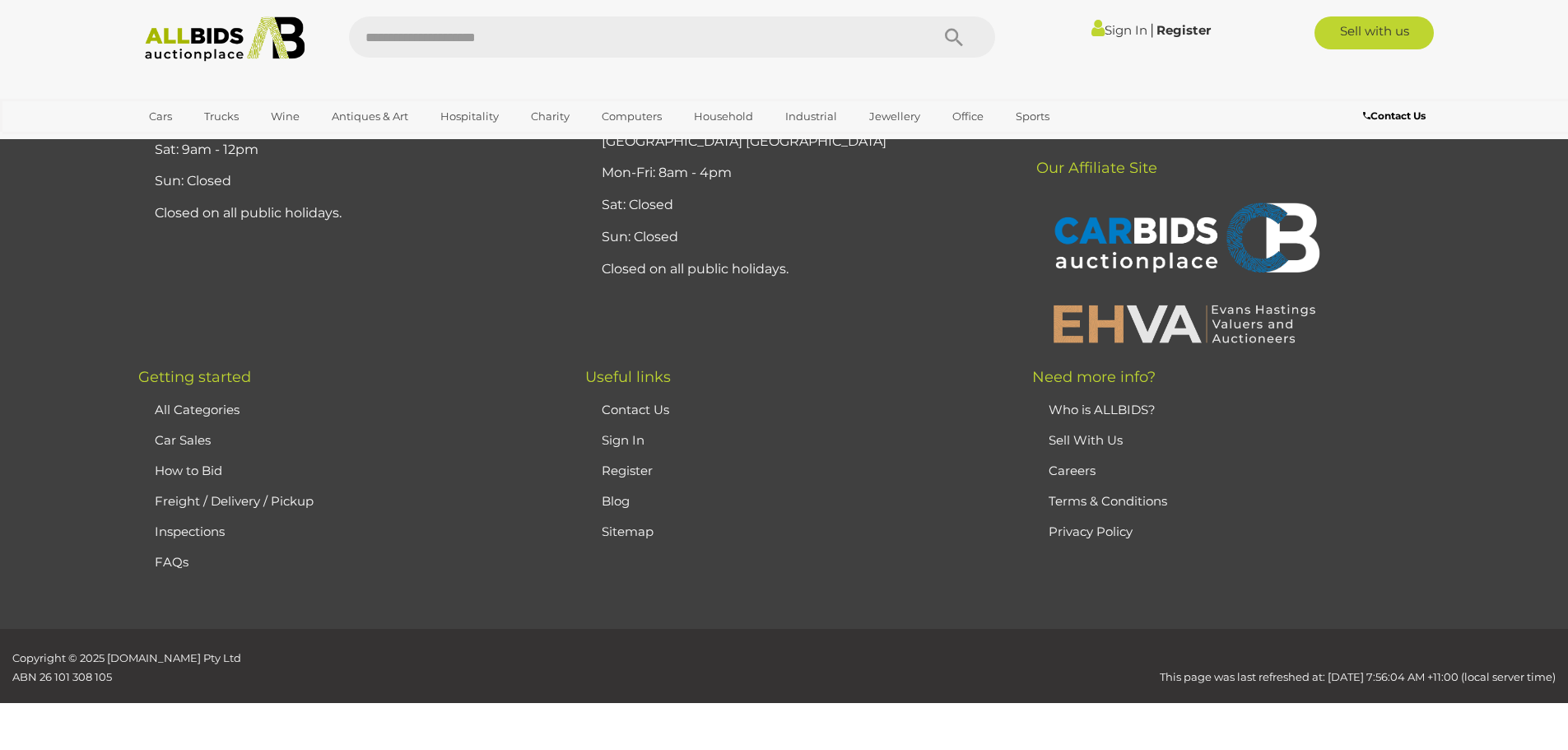
scroll to position [284, 0]
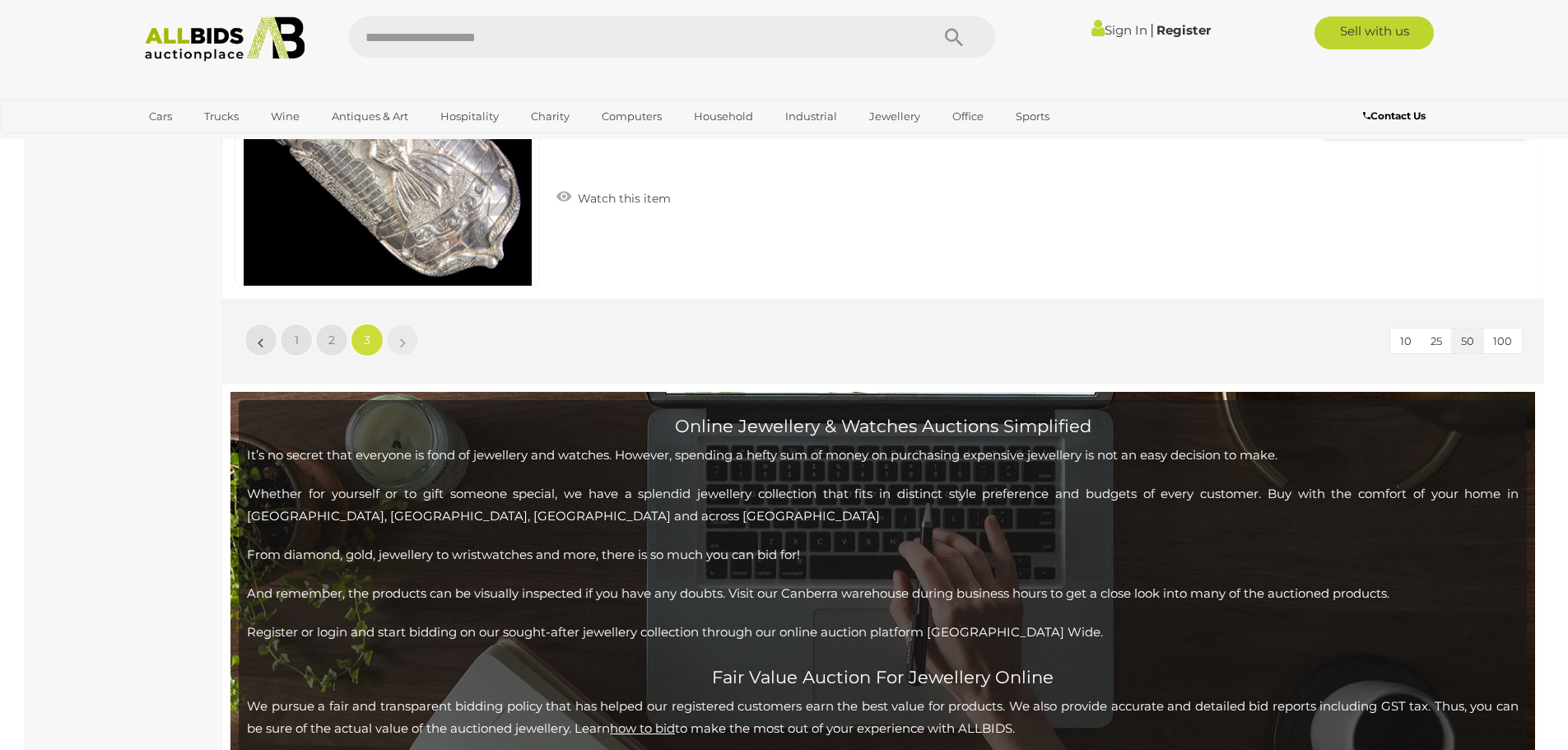
scroll to position [5222, 0]
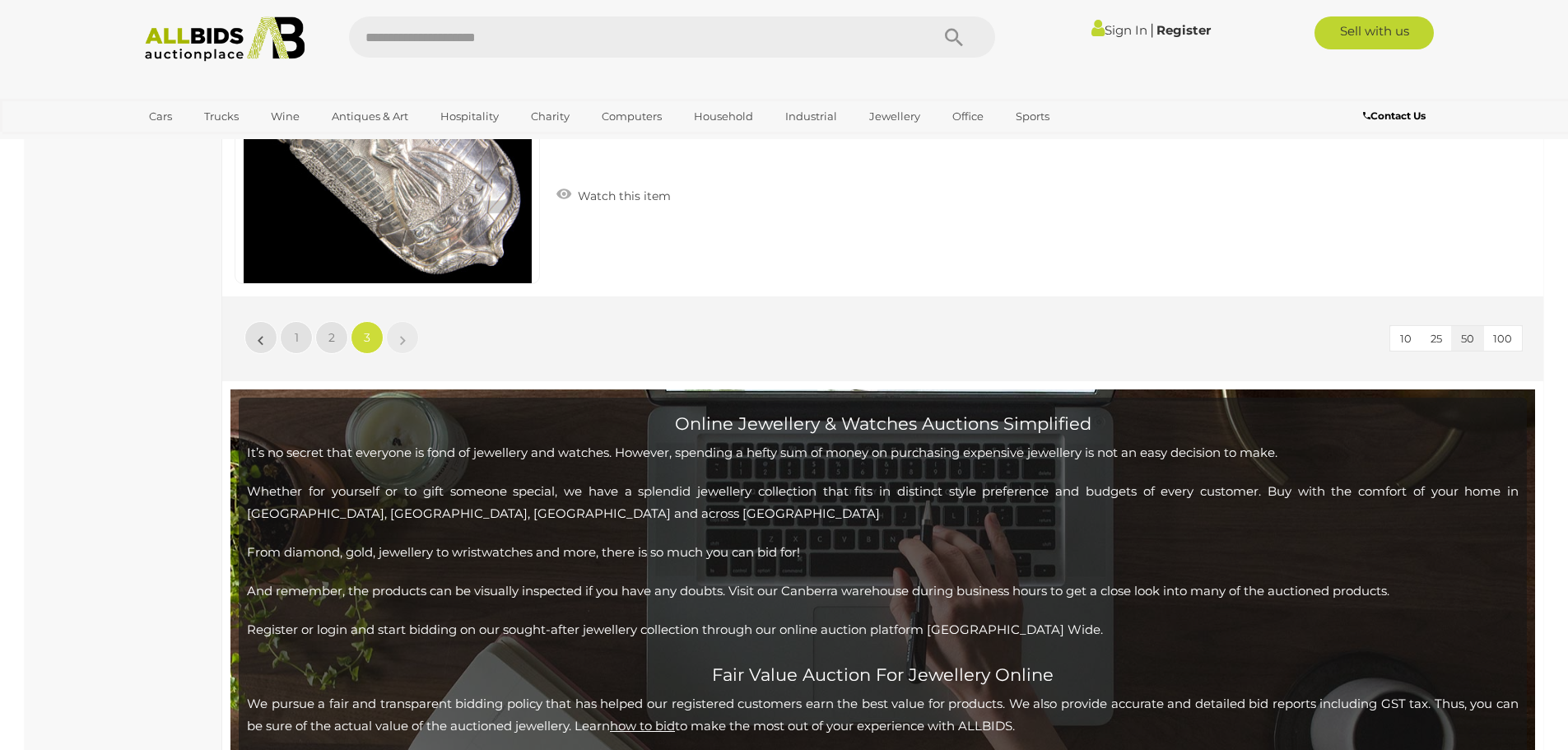
click at [233, 36] on img at bounding box center [226, 39] width 179 height 45
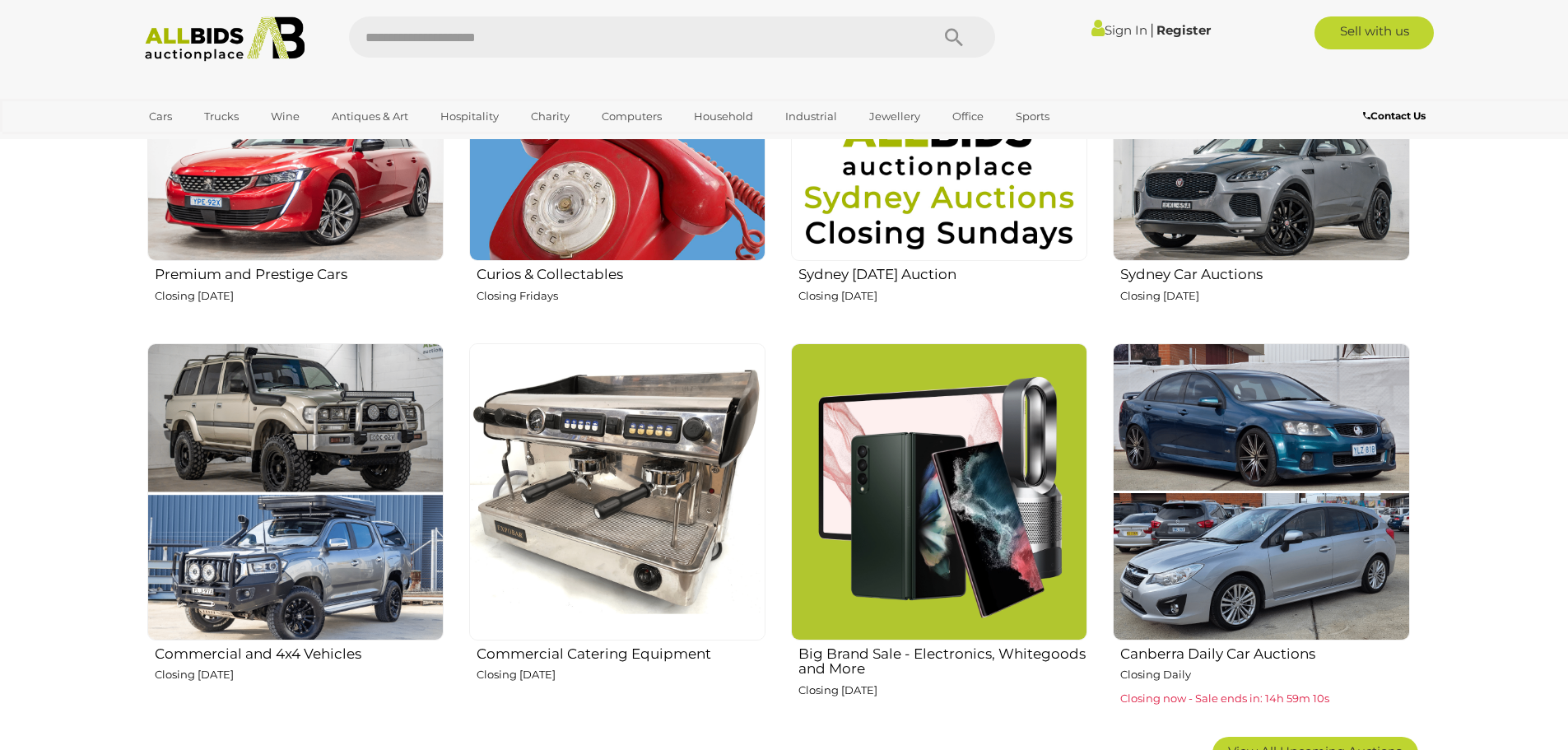
scroll to position [823, 0]
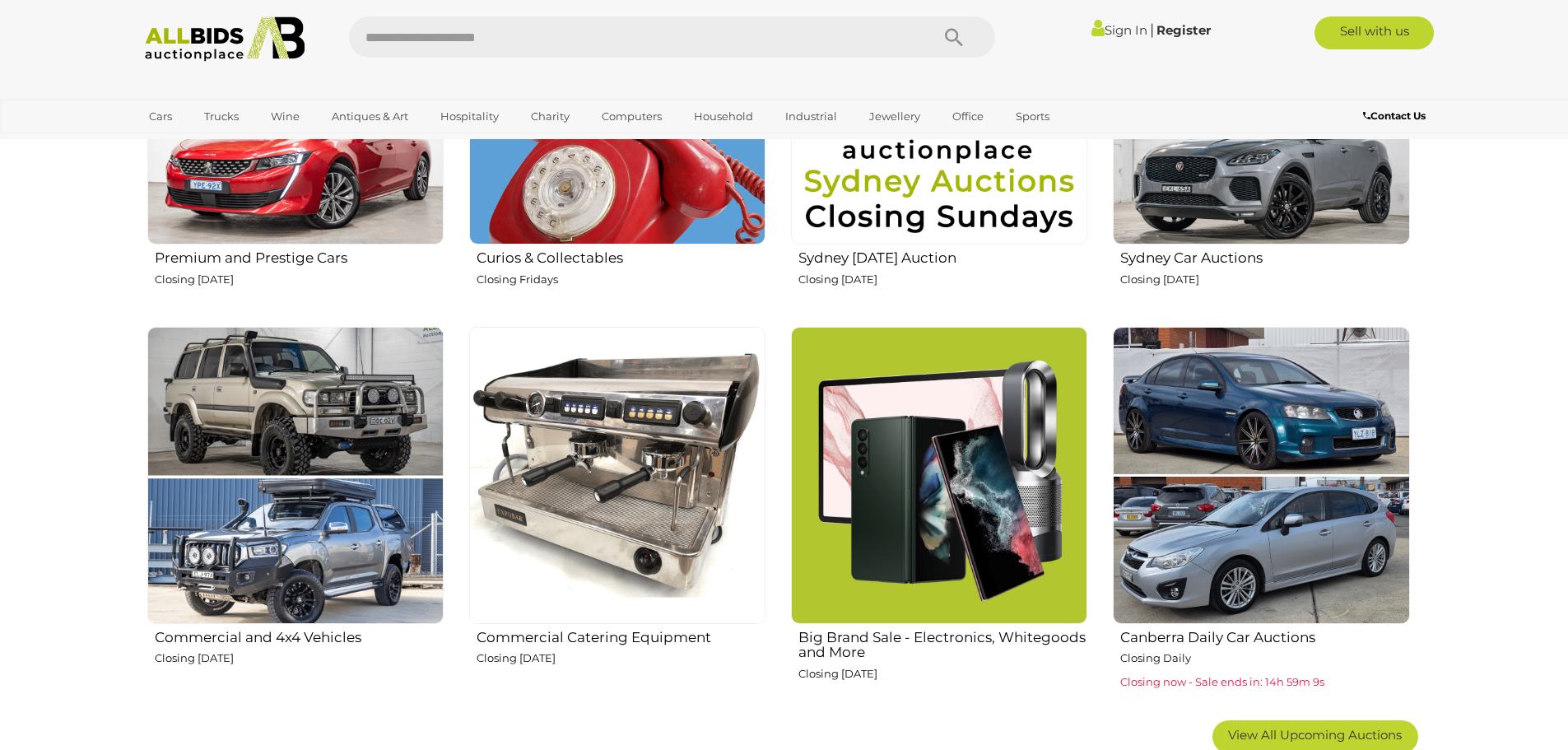
click at [1270, 393] on img at bounding box center [1261, 474] width 297 height 296
